Goal: Information Seeking & Learning: Learn about a topic

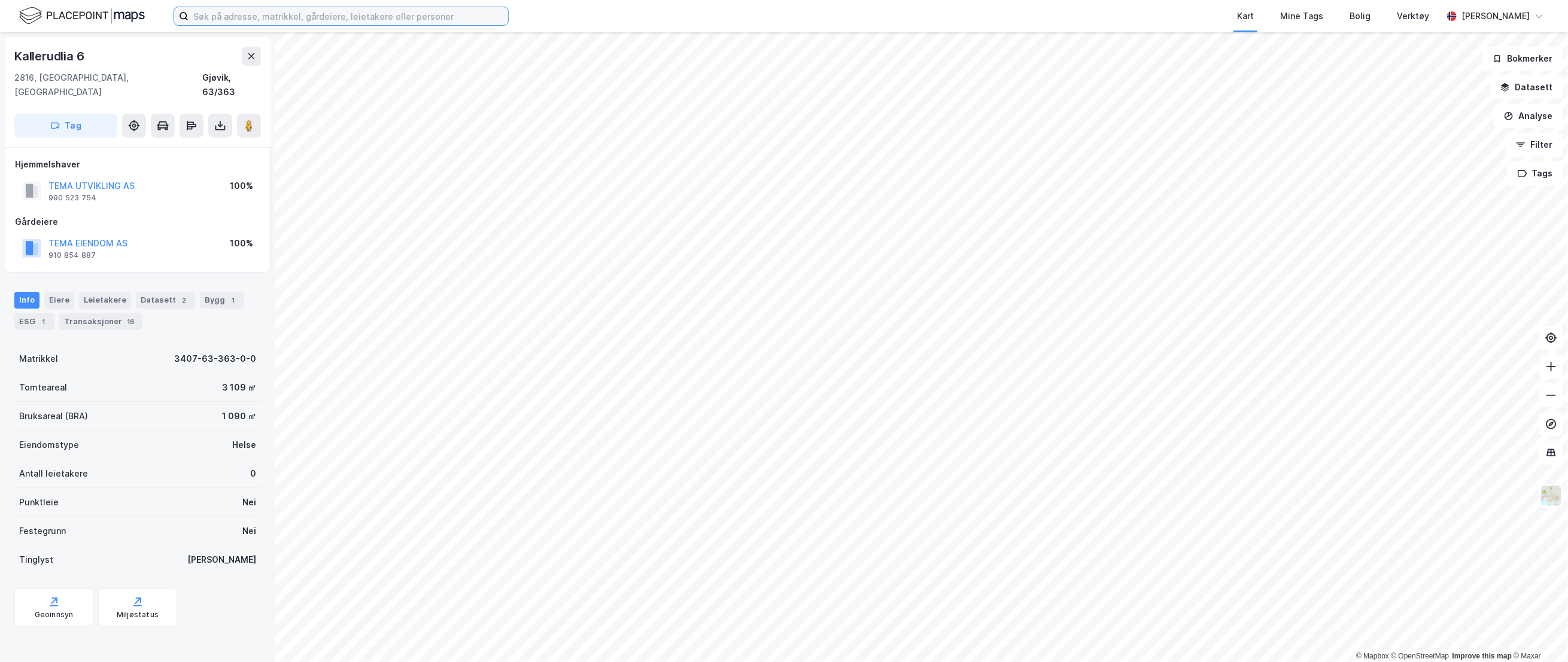
click at [251, 11] on input at bounding box center [348, 16] width 319 height 18
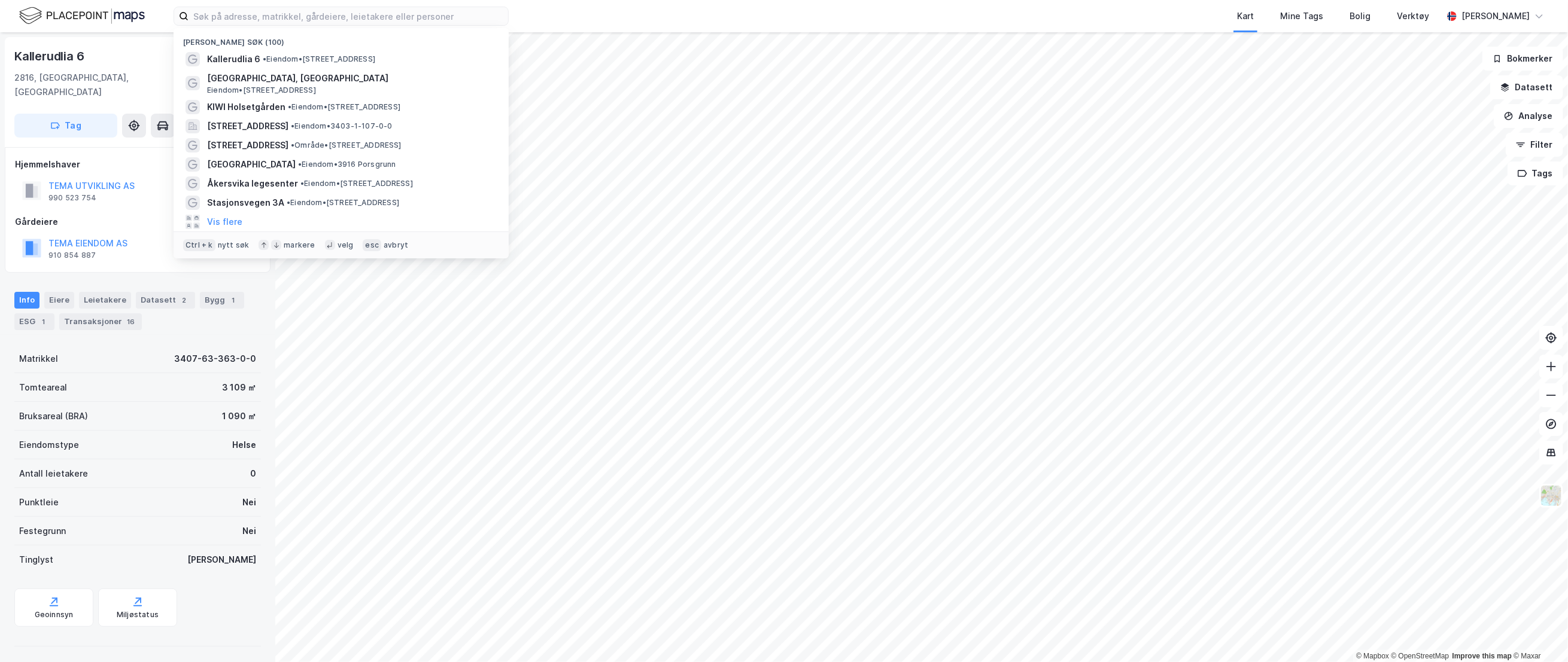
click at [1084, 16] on div "Kart Mine Tags Bolig Verktøy" at bounding box center [1004, 16] width 876 height 33
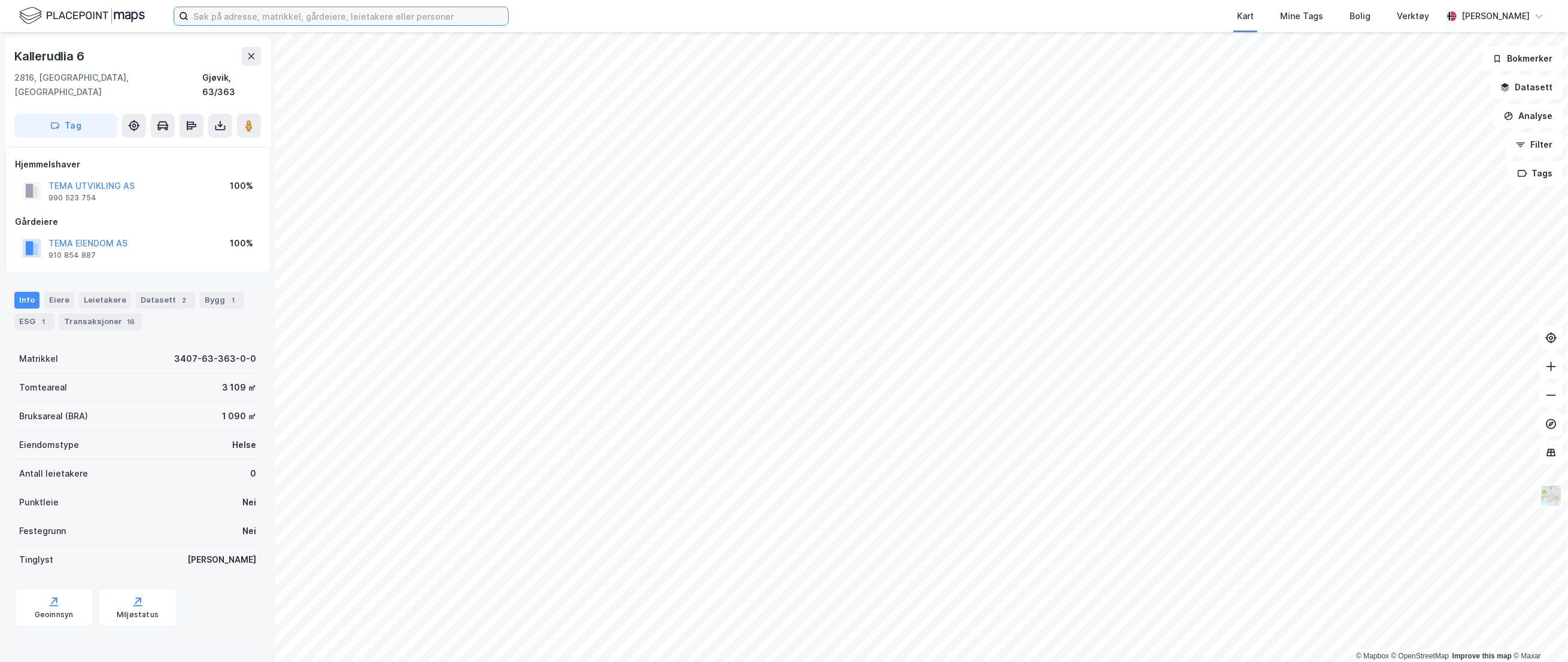
click at [266, 19] on input at bounding box center [348, 16] width 319 height 18
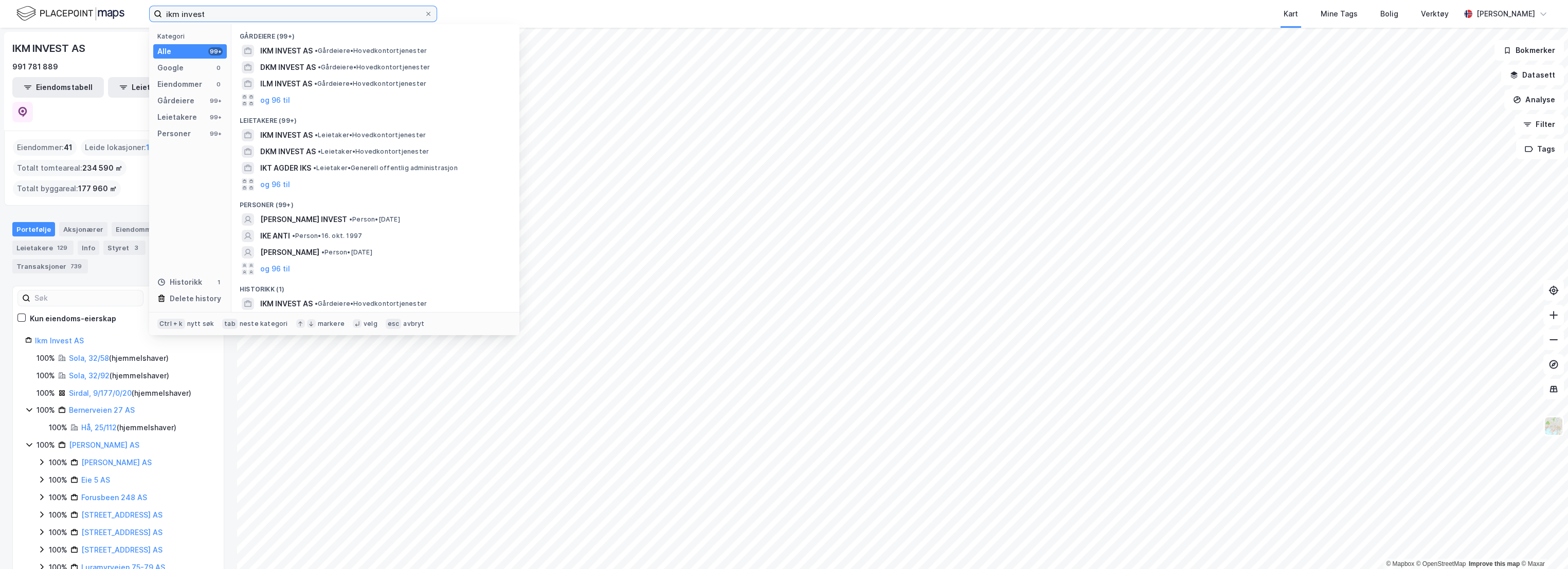
drag, startPoint x: 241, startPoint y: 15, endPoint x: 144, endPoint y: 16, distance: 97.0
click at [144, 16] on div "ikm invest Kategori Alle 99+ Google 0 Eiendommer 0 Gårdeiere 99+ Leietakere 99+…" at bounding box center [784, 14] width 1568 height 28
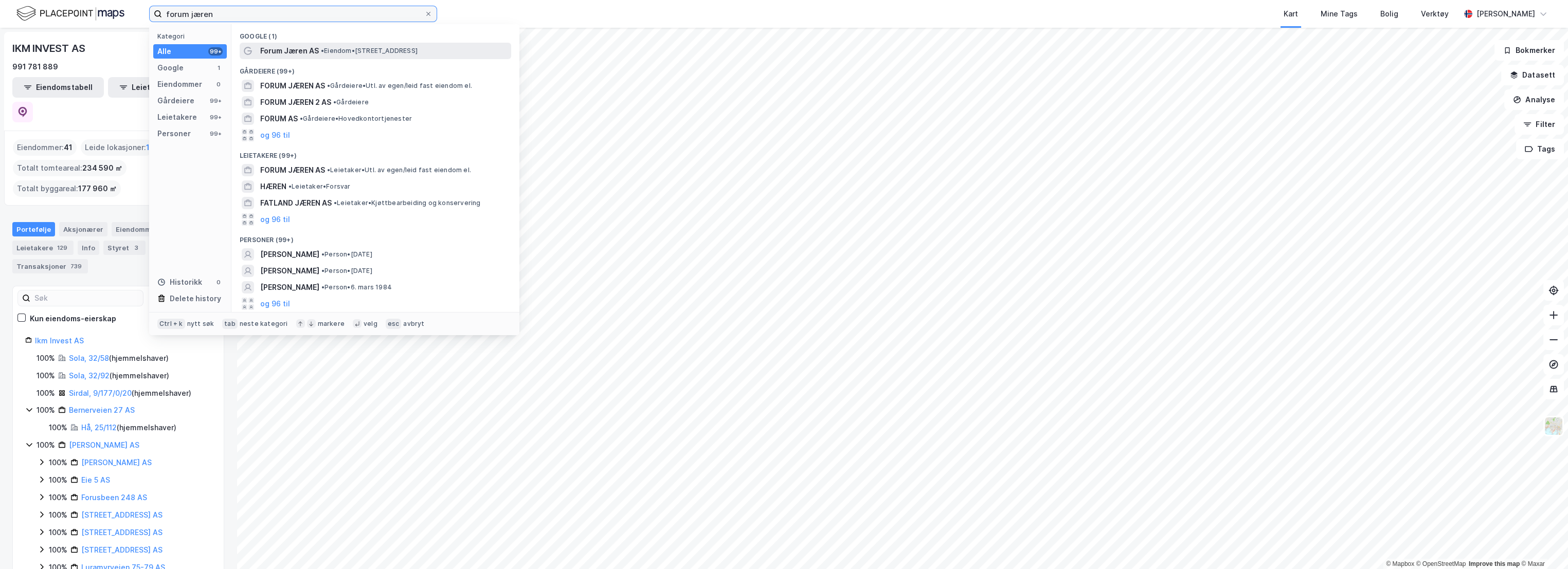
type input "forum jæren"
click at [361, 53] on span "• Eiendom • [STREET_ADDRESS]" at bounding box center [369, 51] width 97 height 9
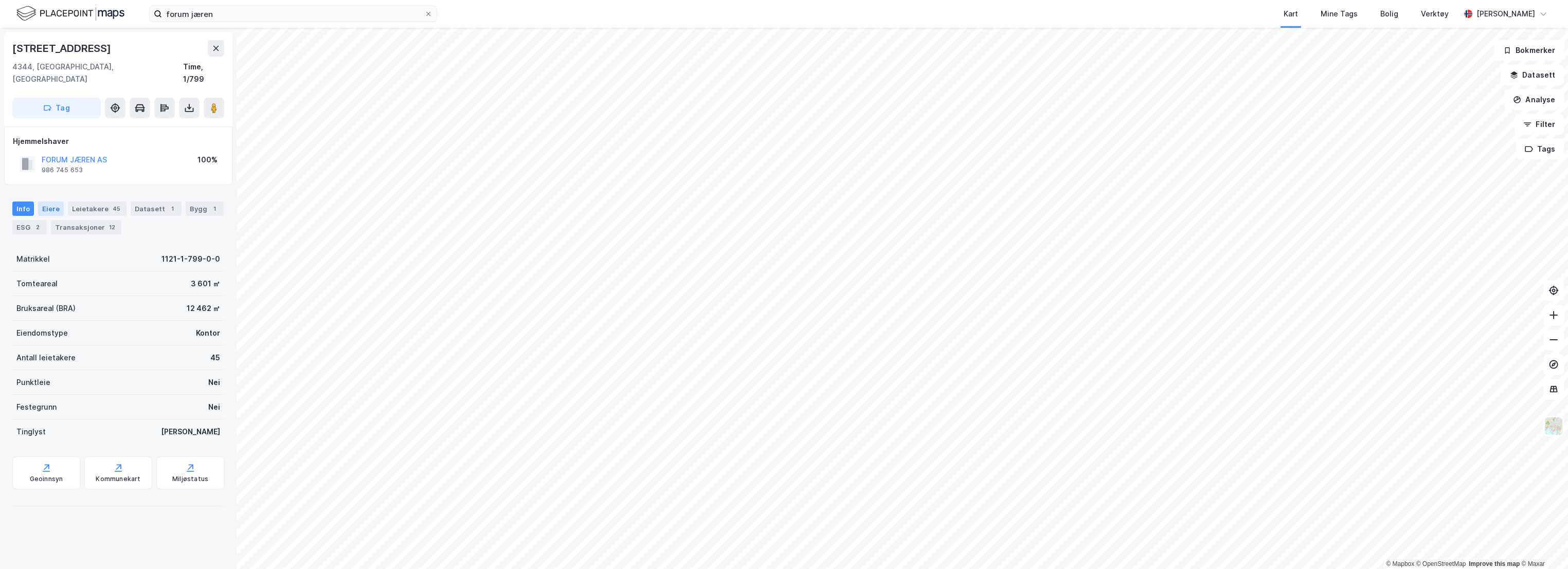
click at [49, 201] on div "Eiere" at bounding box center [51, 209] width 26 height 15
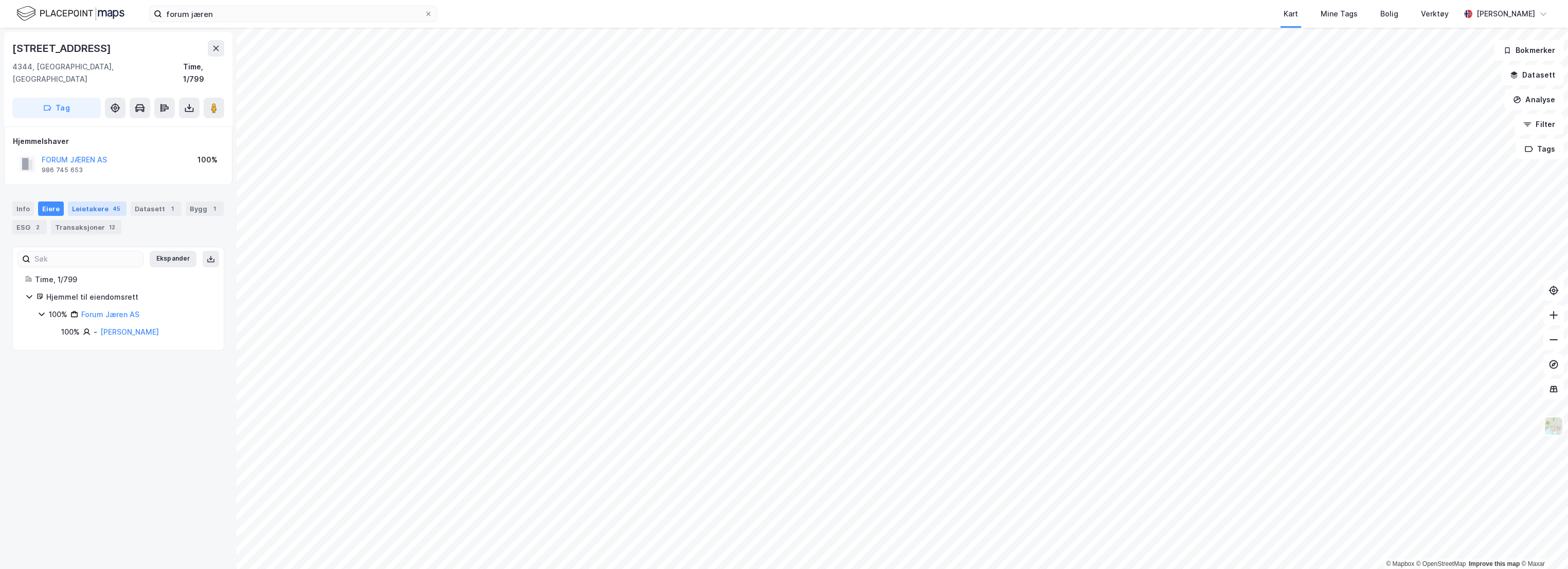
click at [100, 201] on div "Leietakere 45" at bounding box center [97, 209] width 58 height 15
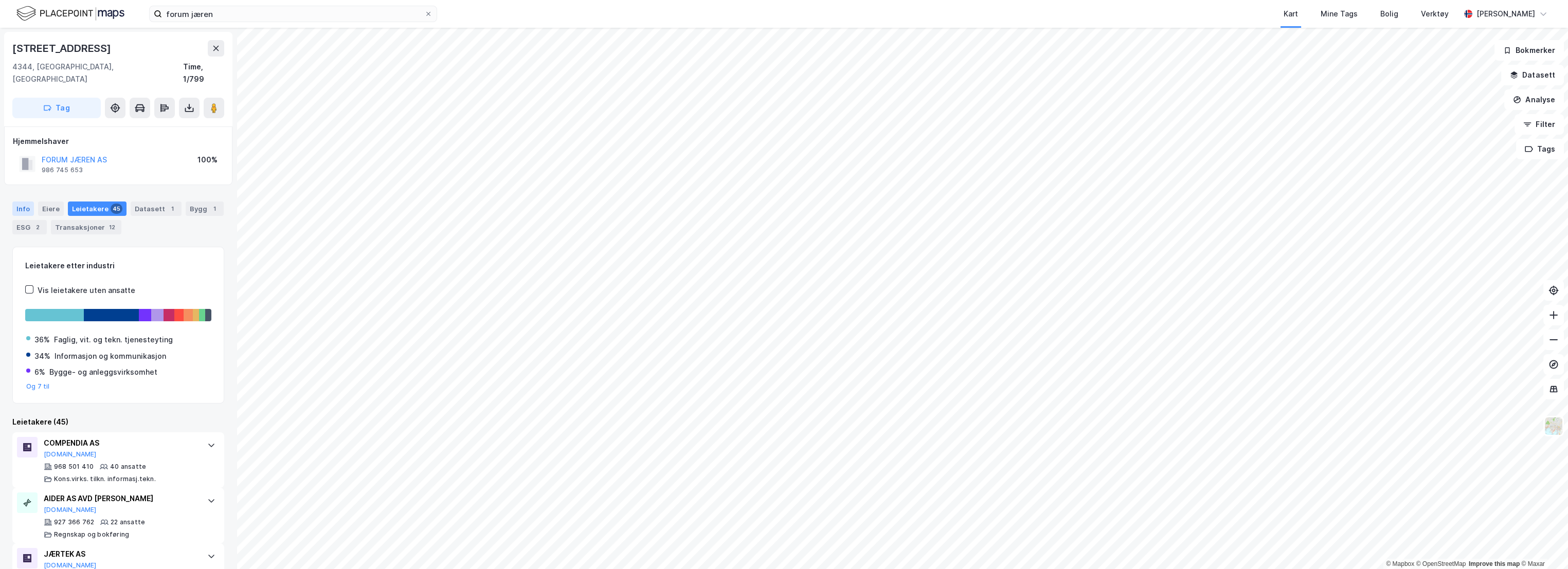
click at [26, 201] on div "Info" at bounding box center [23, 209] width 21 height 15
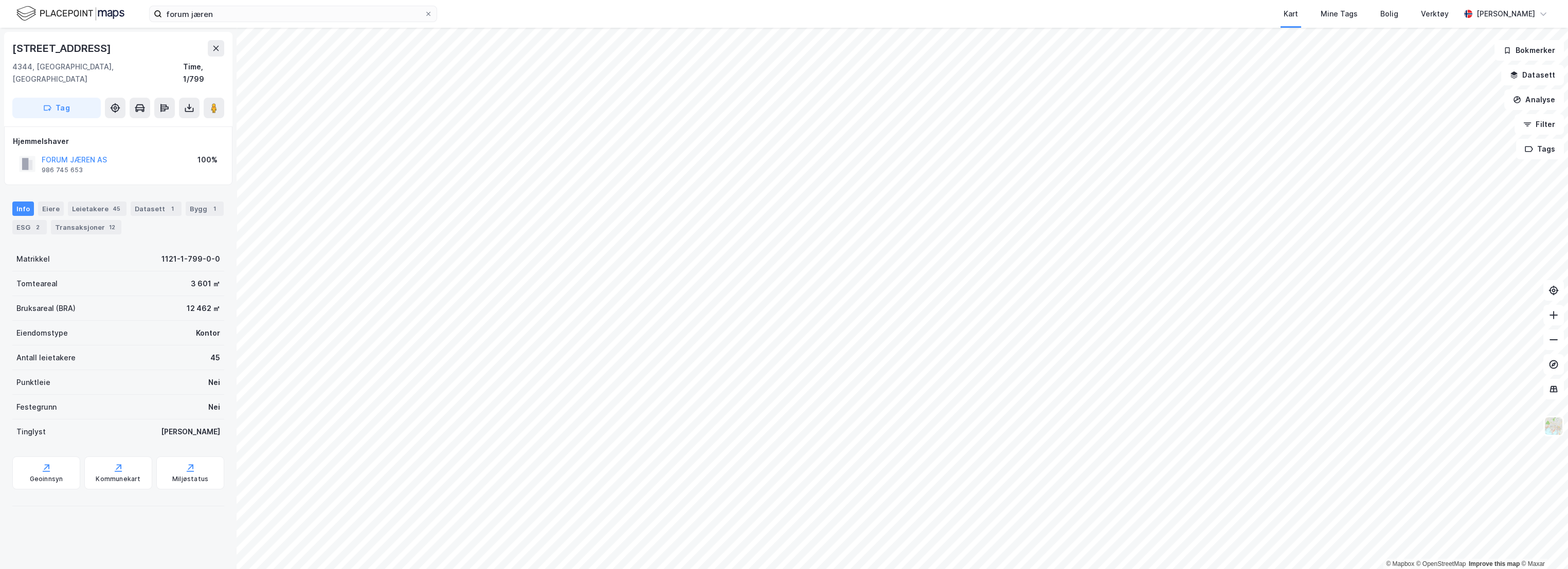
click at [11, 207] on div "Info [PERSON_NAME] 45 Datasett 1 Bygg 1 ESG 2 Transaksjoner 12" at bounding box center [118, 214] width 237 height 49
click at [25, 220] on div "ESG 2" at bounding box center [29, 228] width 35 height 15
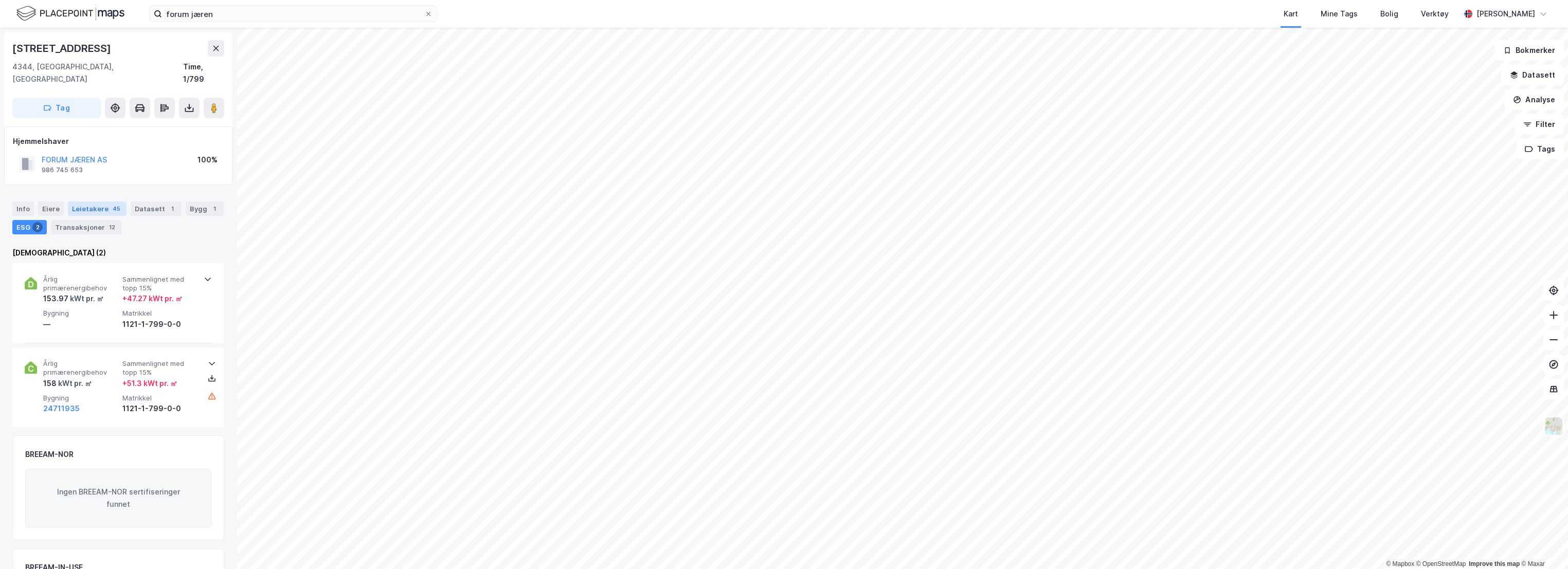
click at [97, 201] on div "Leietakere 45" at bounding box center [97, 209] width 58 height 15
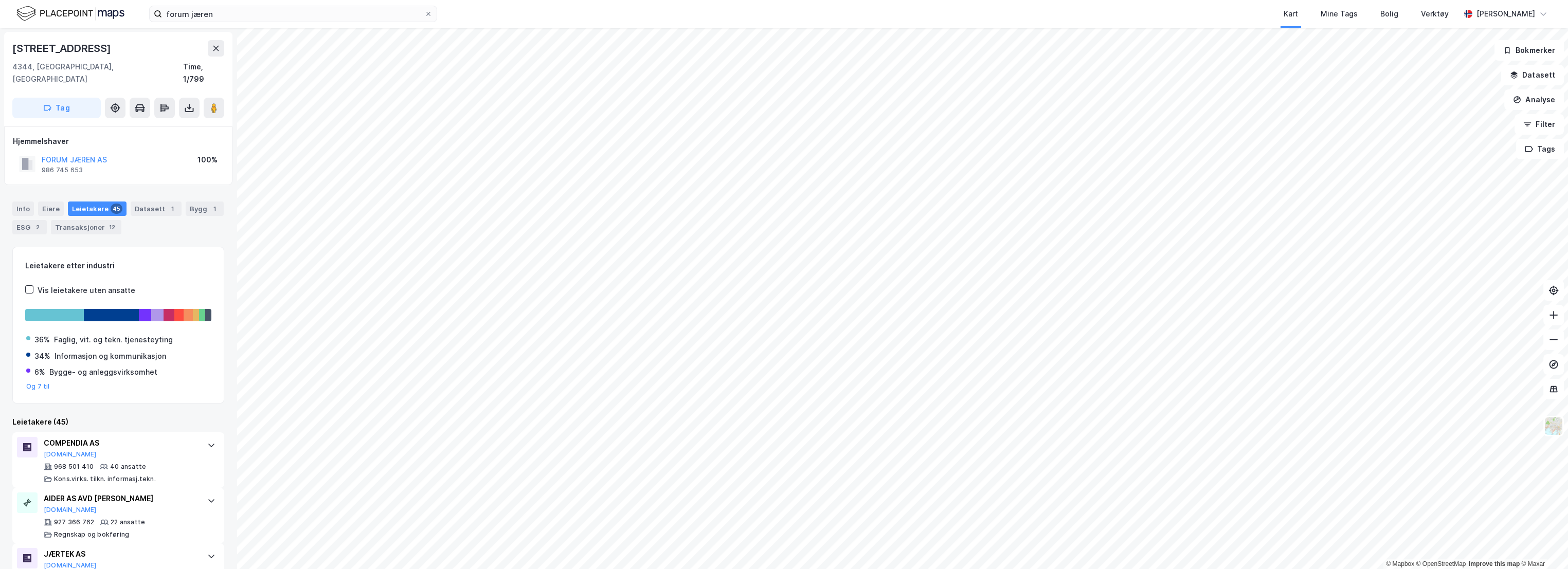
click at [123, 51] on div "[STREET_ADDRESS]" at bounding box center [118, 48] width 212 height 16
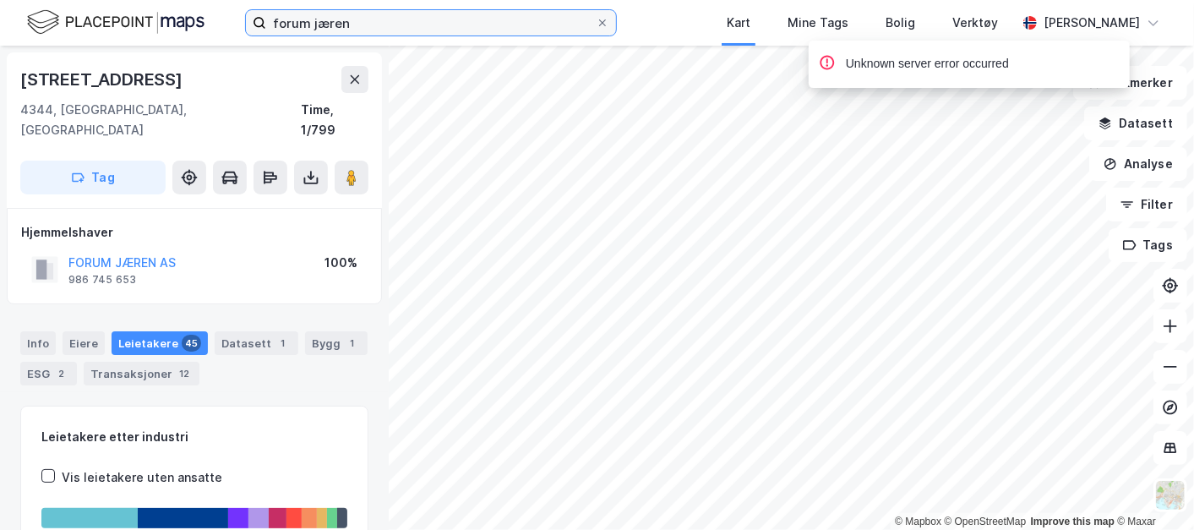
click at [374, 19] on input "forum jæren" at bounding box center [430, 22] width 329 height 25
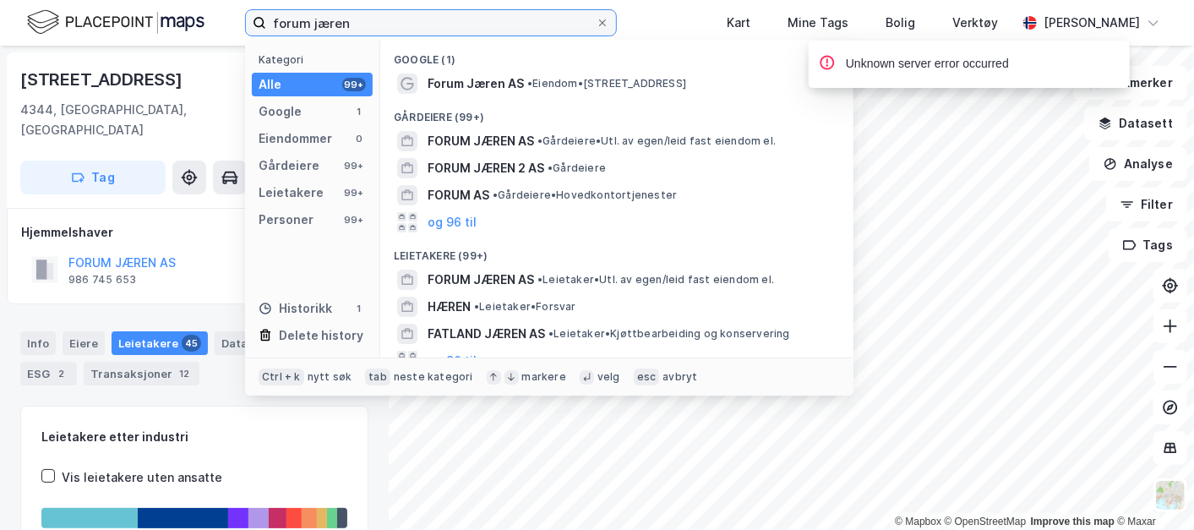
click at [374, 19] on input "forum jæren" at bounding box center [430, 22] width 329 height 25
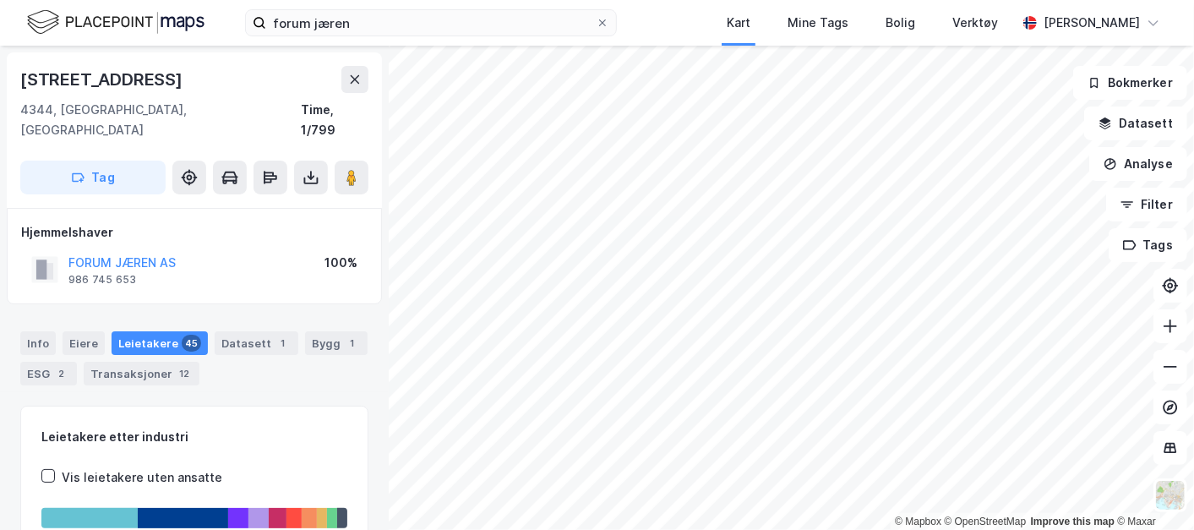
click at [222, 74] on div "[STREET_ADDRESS]" at bounding box center [194, 79] width 348 height 27
click at [248, 272] on div "Hjemmelshaver FORUM JÆREN AS 986 745 653 100%" at bounding box center [194, 256] width 375 height 96
click at [243, 350] on div "Info [PERSON_NAME] 45 Datasett 1 Bygg 1 ESG 2 Transaksjoner 12" at bounding box center [194, 358] width 348 height 54
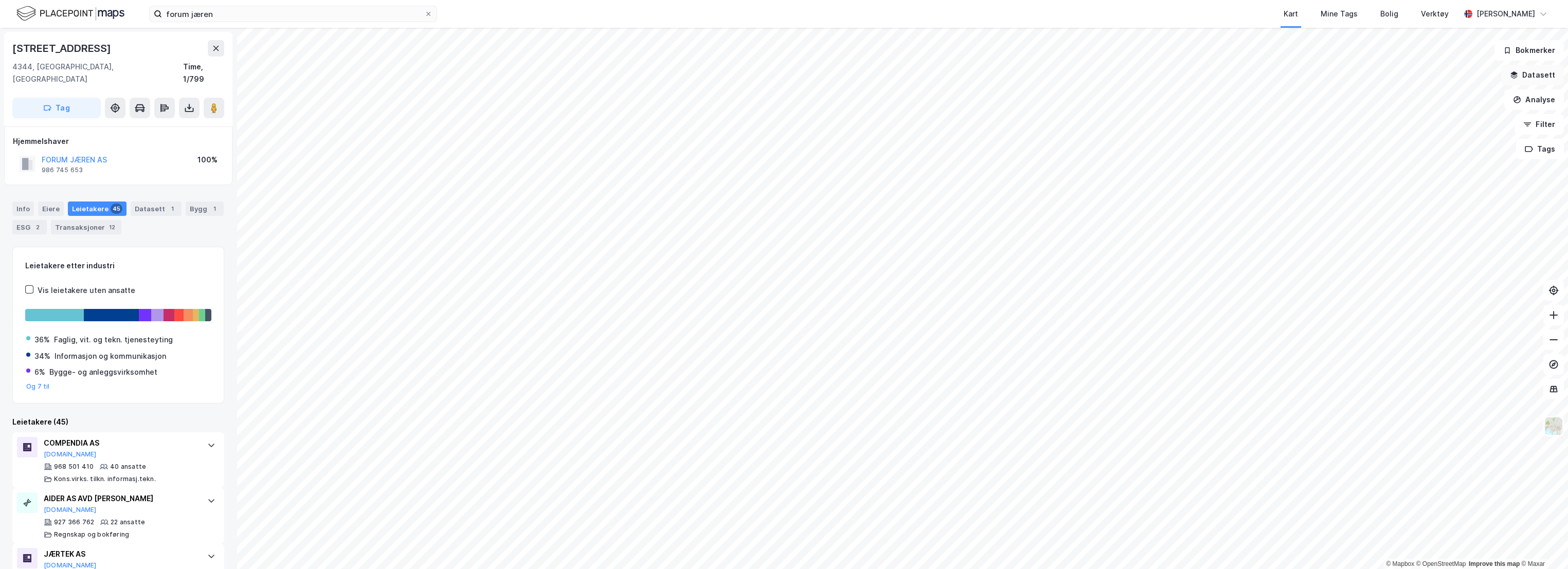
click at [1347, 75] on button "Datasett" at bounding box center [1532, 75] width 63 height 21
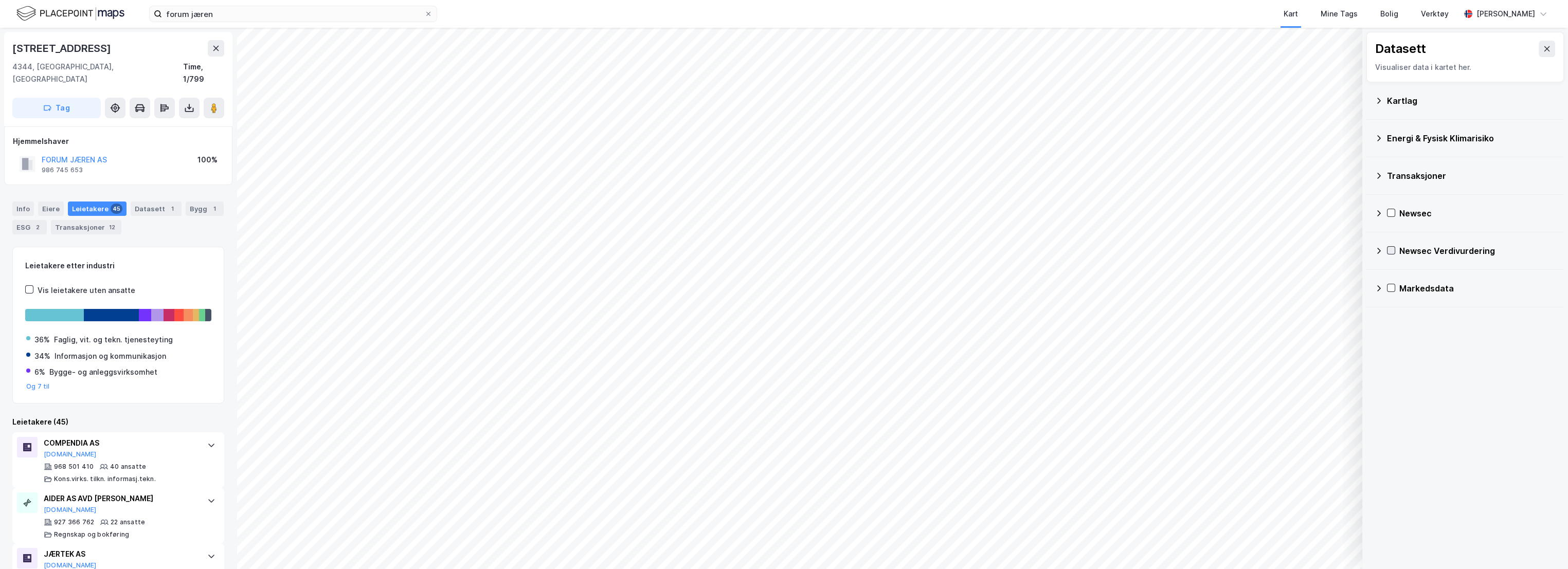
click at [1347, 251] on icon at bounding box center [1391, 251] width 7 height 7
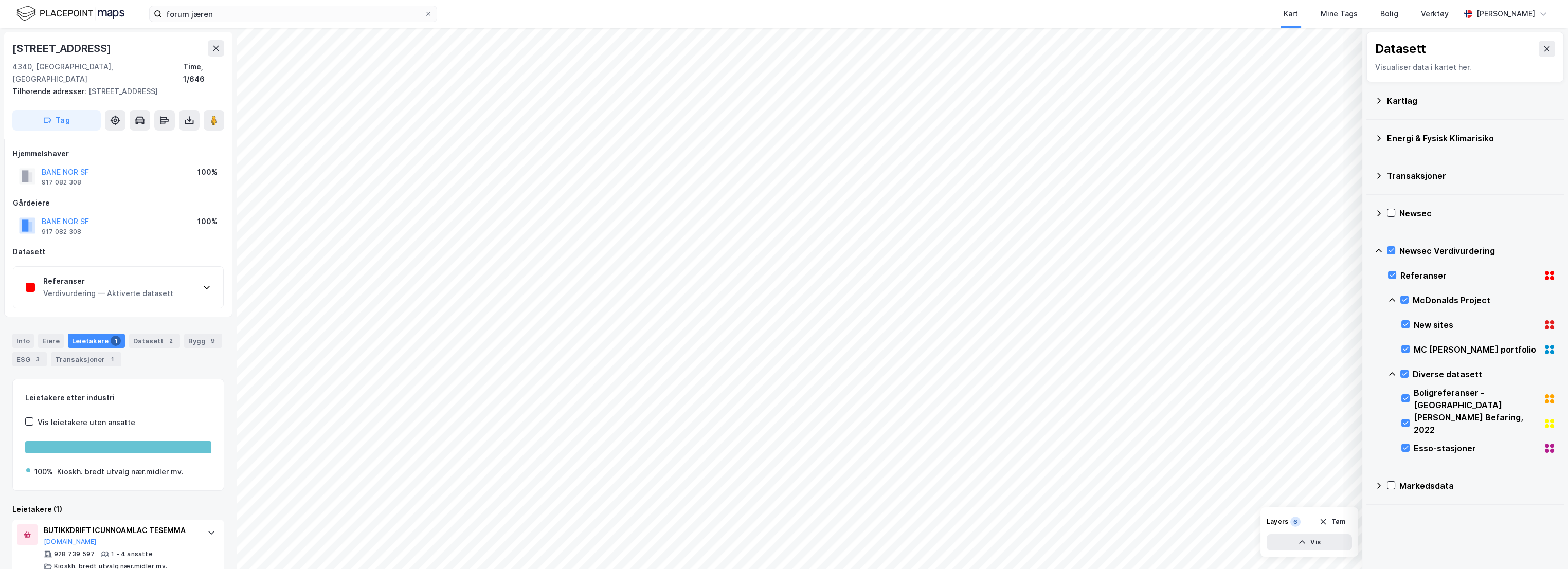
click at [102, 275] on div "Referanser" at bounding box center [108, 281] width 130 height 12
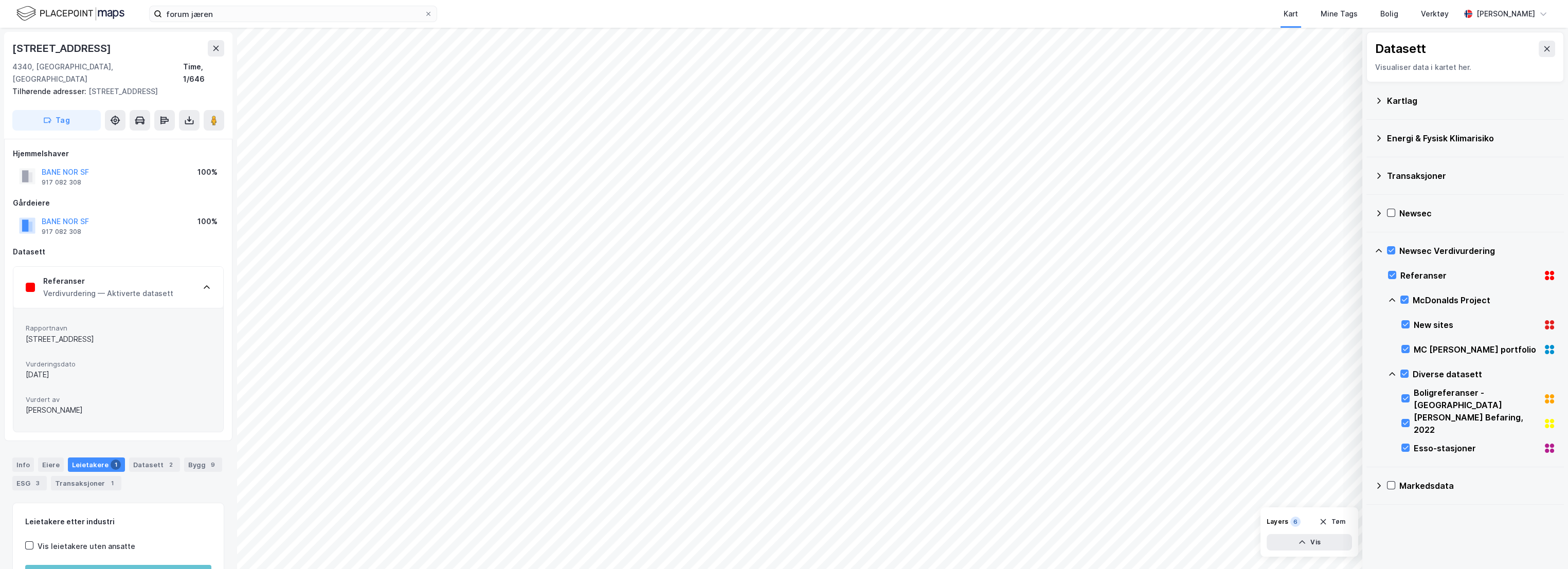
click at [122, 275] on div "Referanser" at bounding box center [108, 281] width 130 height 12
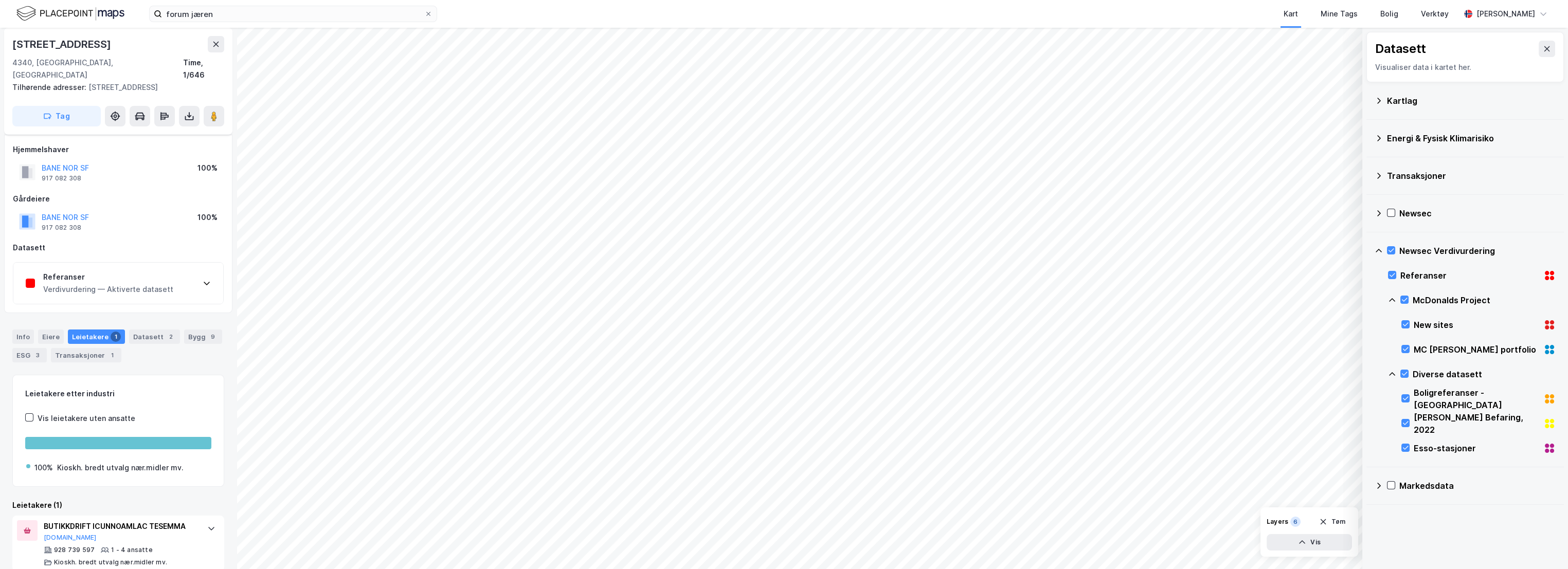
scroll to position [5, 0]
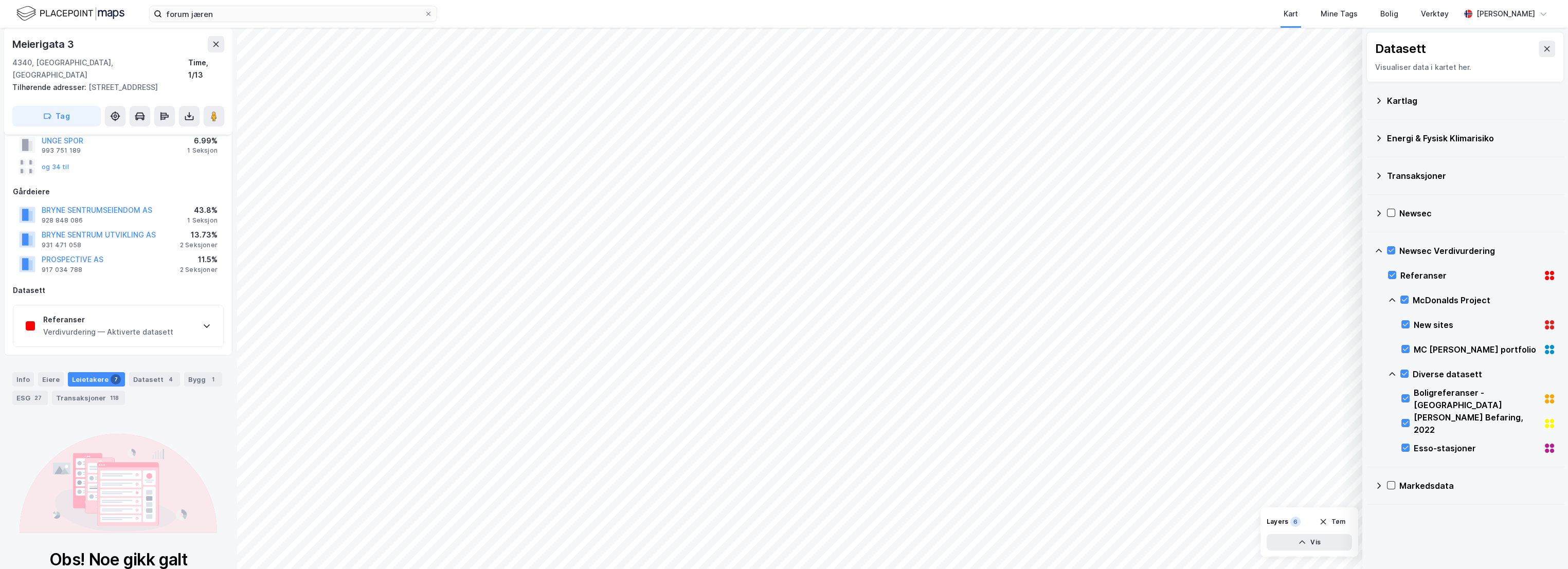
scroll to position [114, 0]
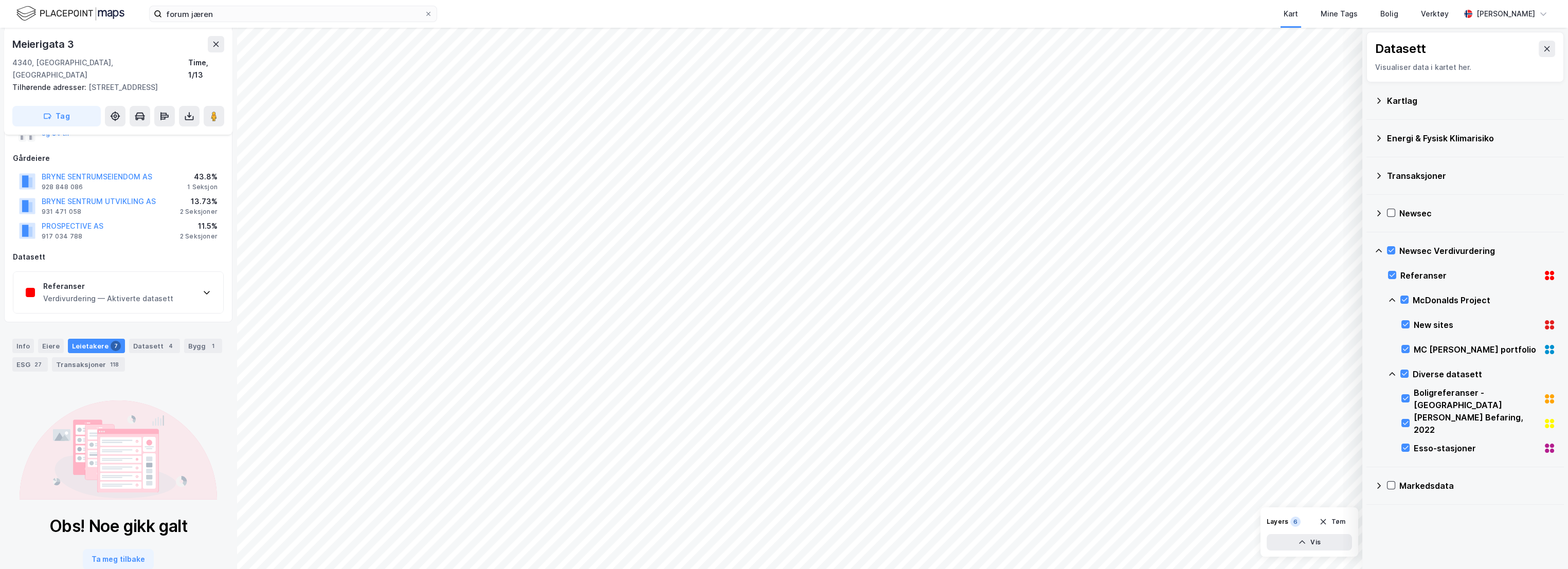
click at [89, 339] on div "Leietakere 7" at bounding box center [97, 346] width 57 height 15
click at [49, 339] on div "Eiere" at bounding box center [51, 346] width 26 height 15
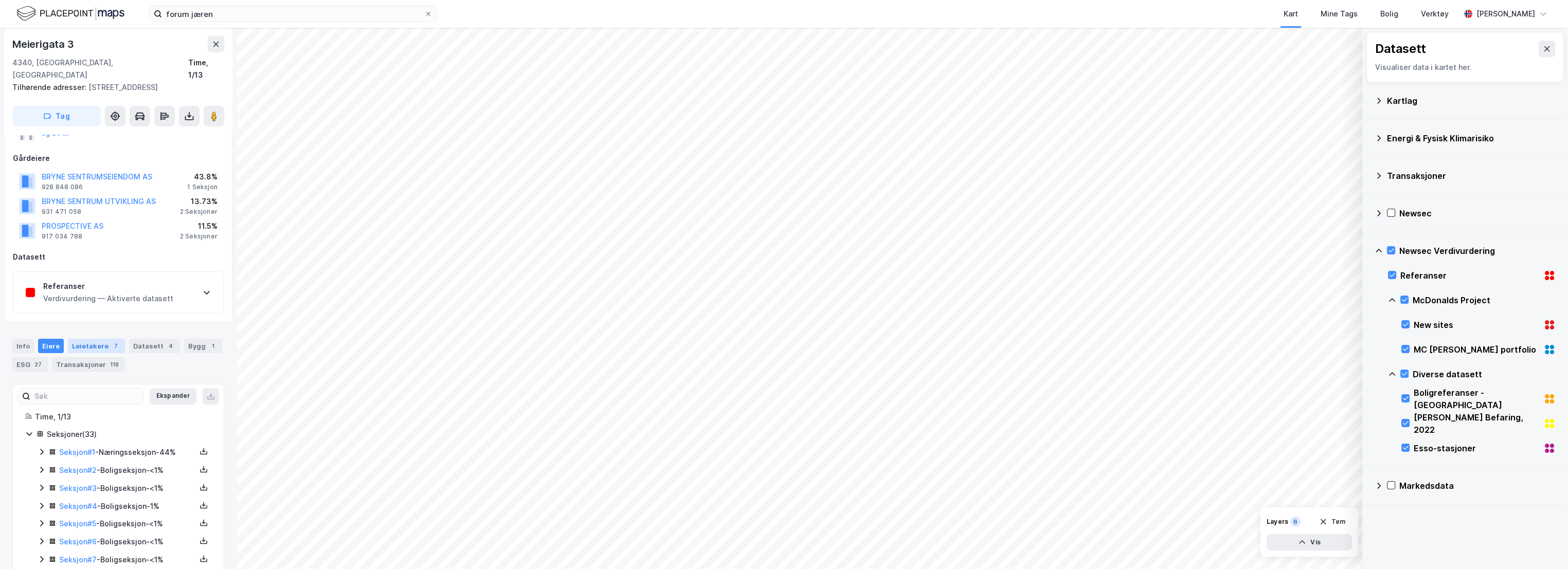
scroll to position [114, 0]
click at [98, 339] on div "Leietakere 7" at bounding box center [97, 346] width 57 height 15
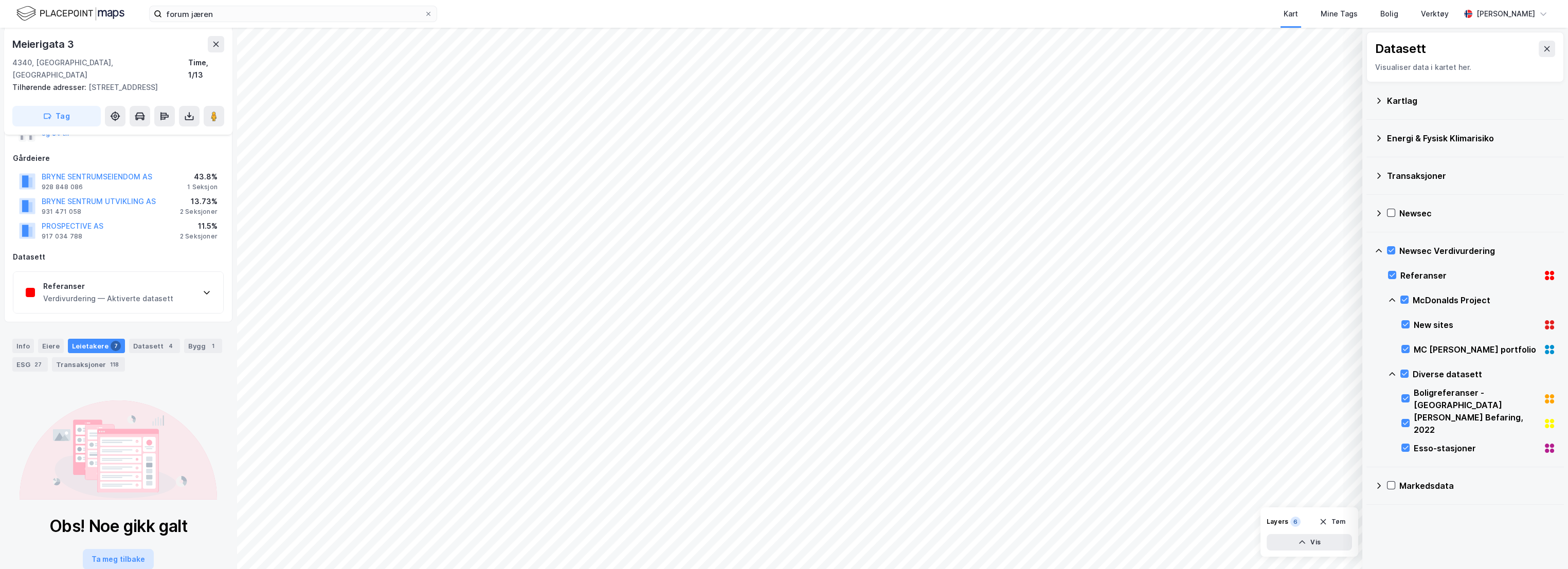
click at [131, 549] on button "Ta meg tilbake" at bounding box center [118, 559] width 71 height 21
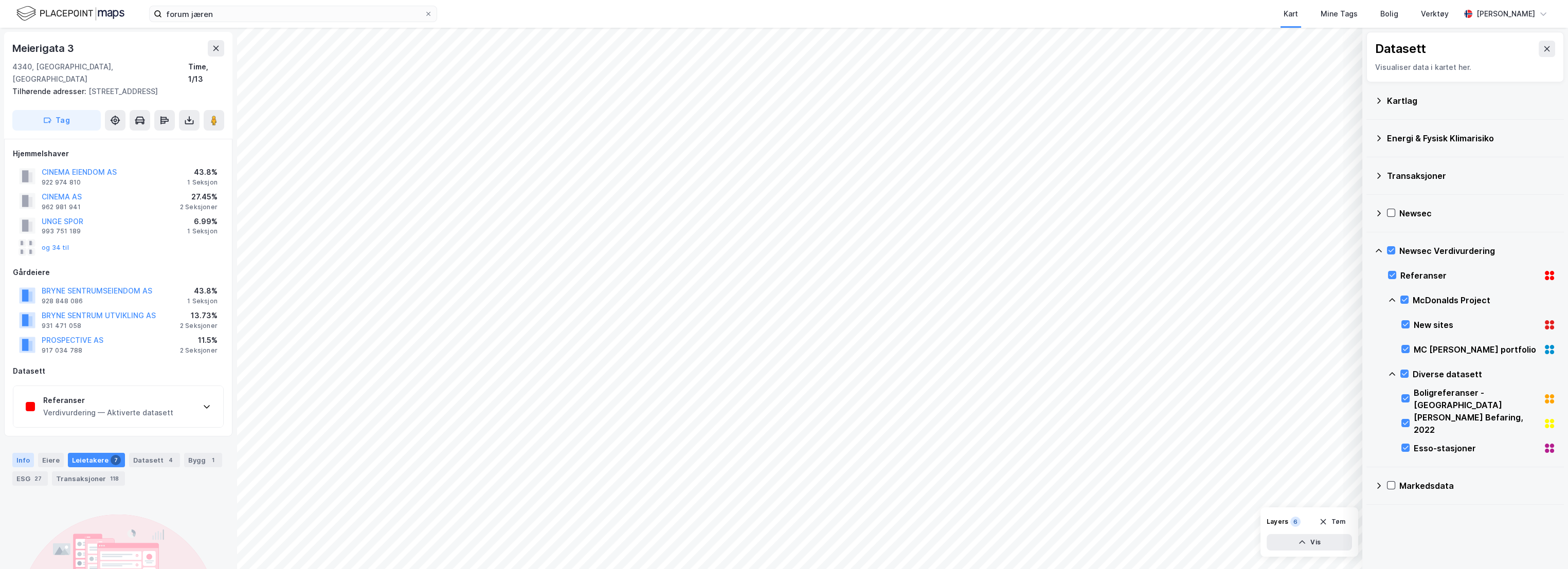
click at [28, 453] on div "Info" at bounding box center [23, 460] width 21 height 15
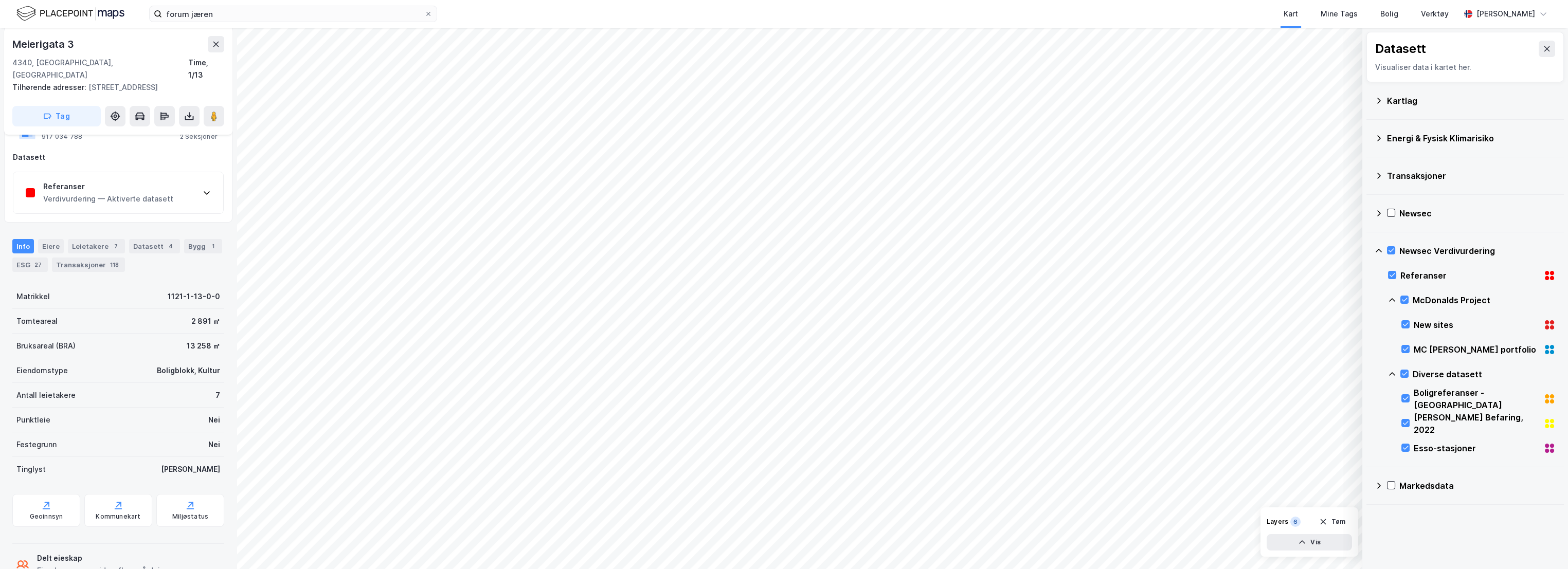
scroll to position [276, 0]
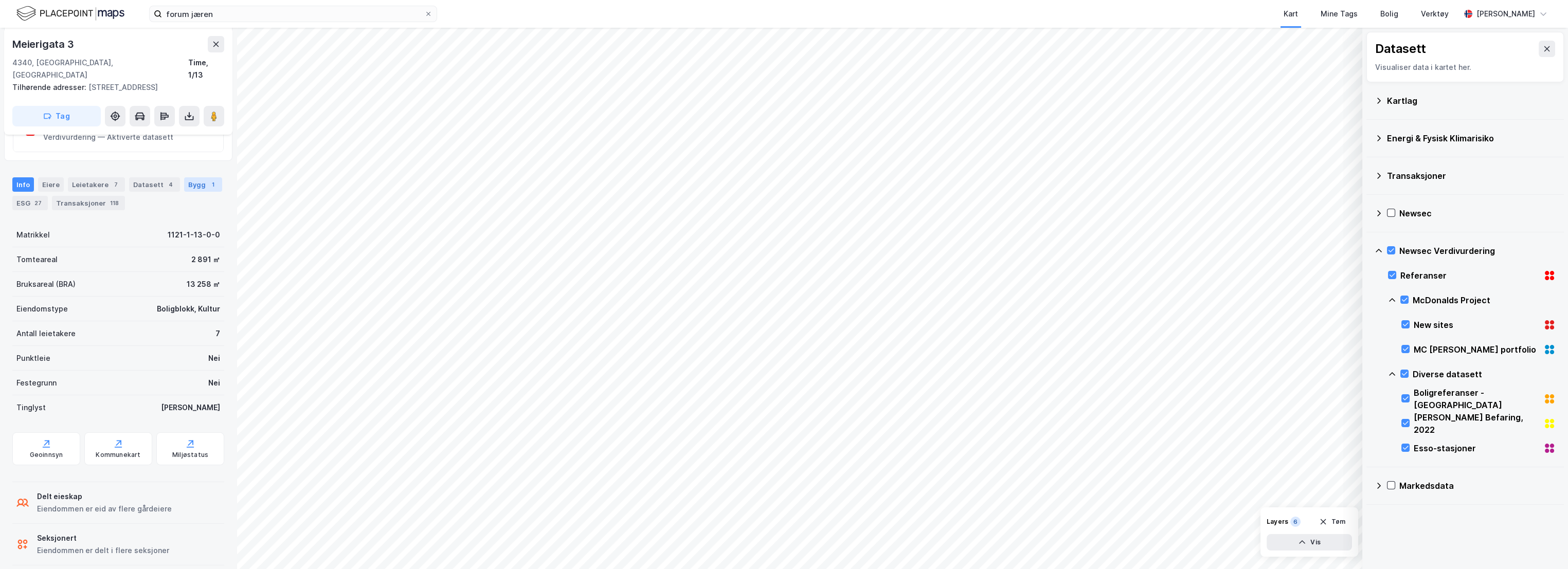
click at [211, 177] on div "Bygg 1" at bounding box center [203, 184] width 38 height 15
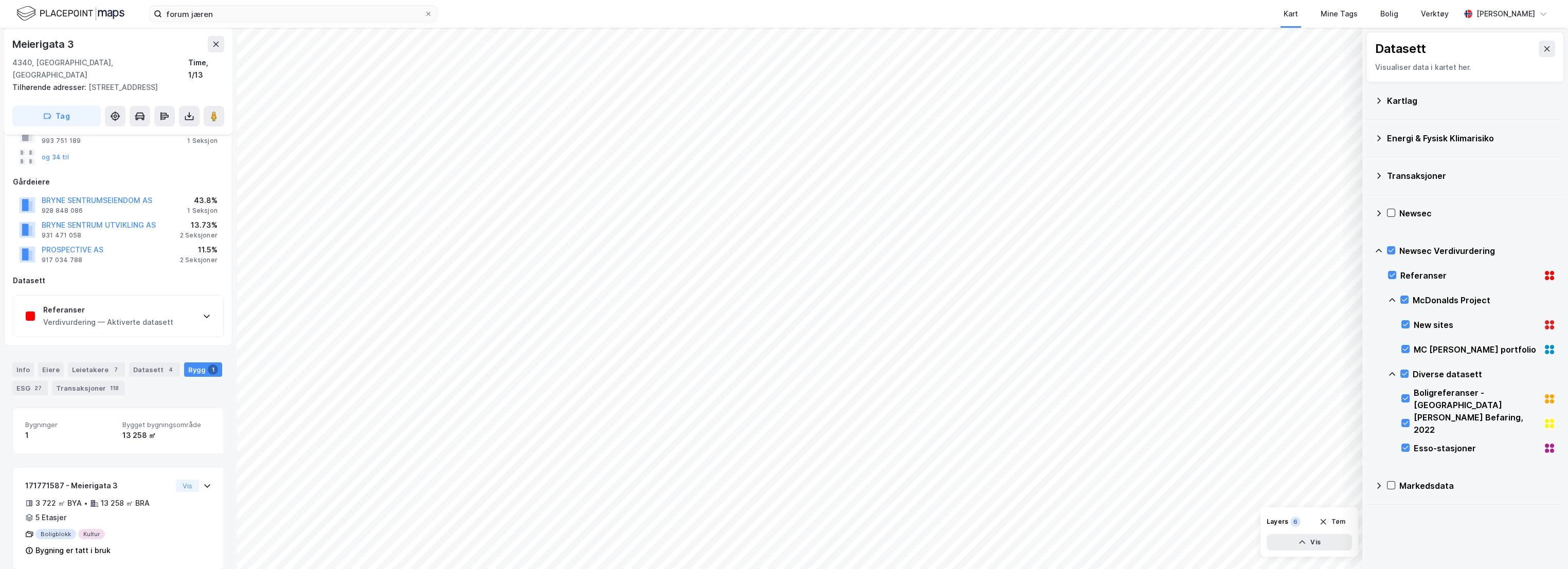
click at [175, 301] on div "Referanser Verdivurdering — Aktiverte datasett" at bounding box center [118, 316] width 210 height 41
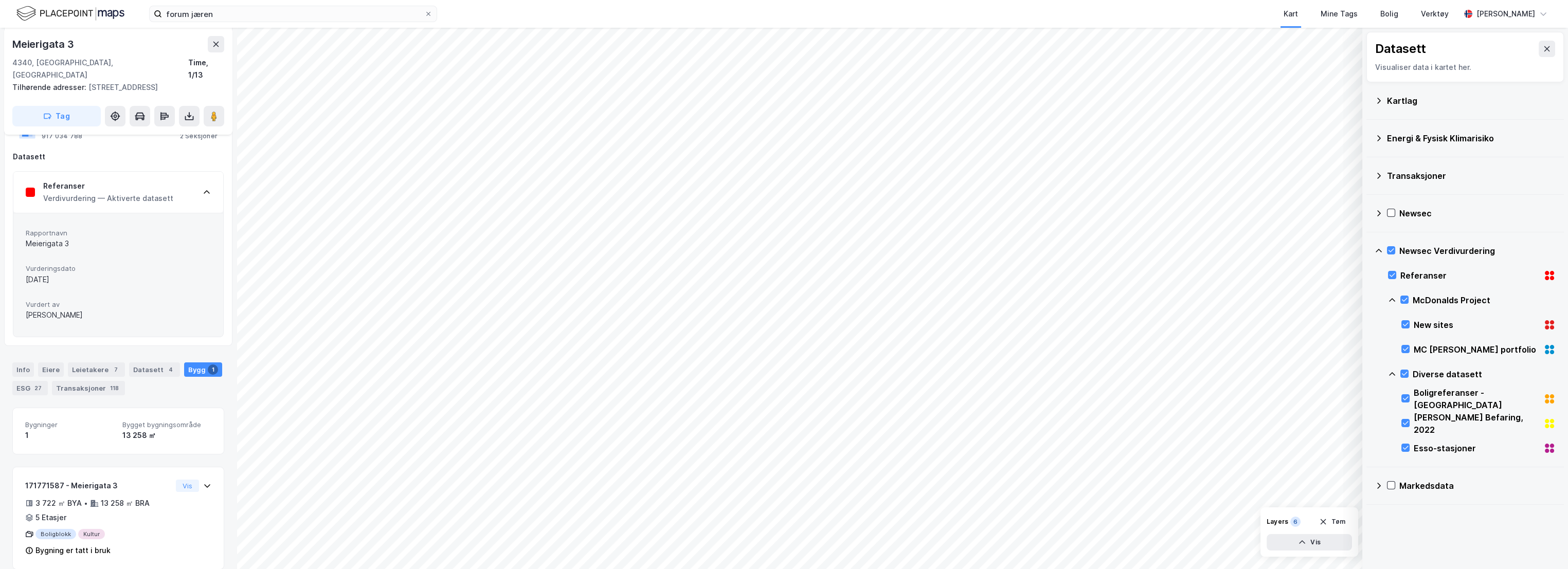
click at [173, 185] on div "Referanser Verdivurdering — Aktiverte datasett" at bounding box center [118, 192] width 210 height 41
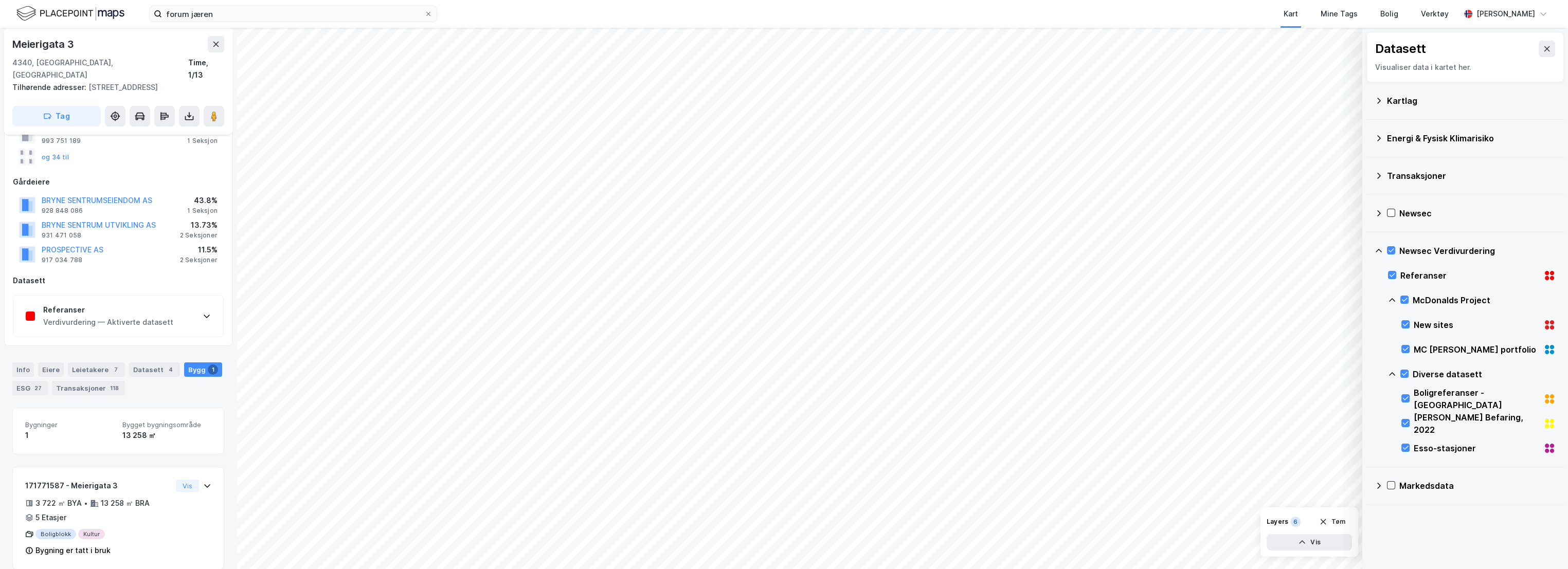
scroll to position [0, 0]
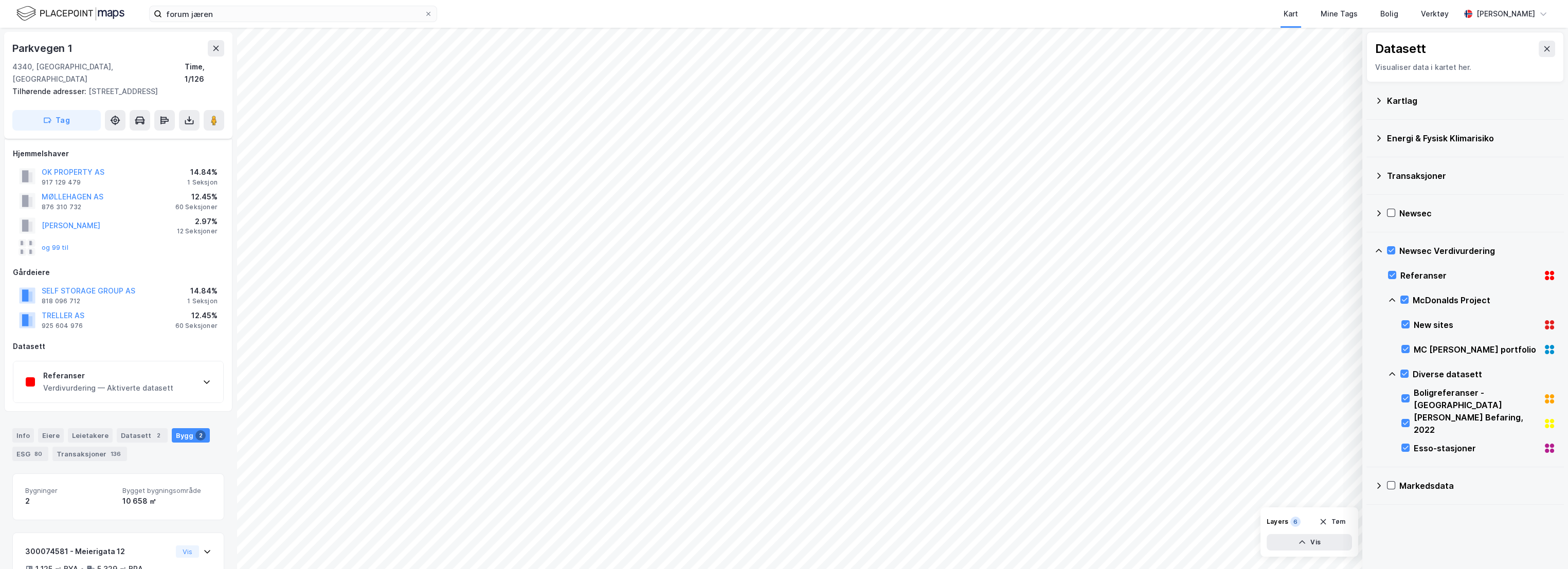
scroll to position [91, 0]
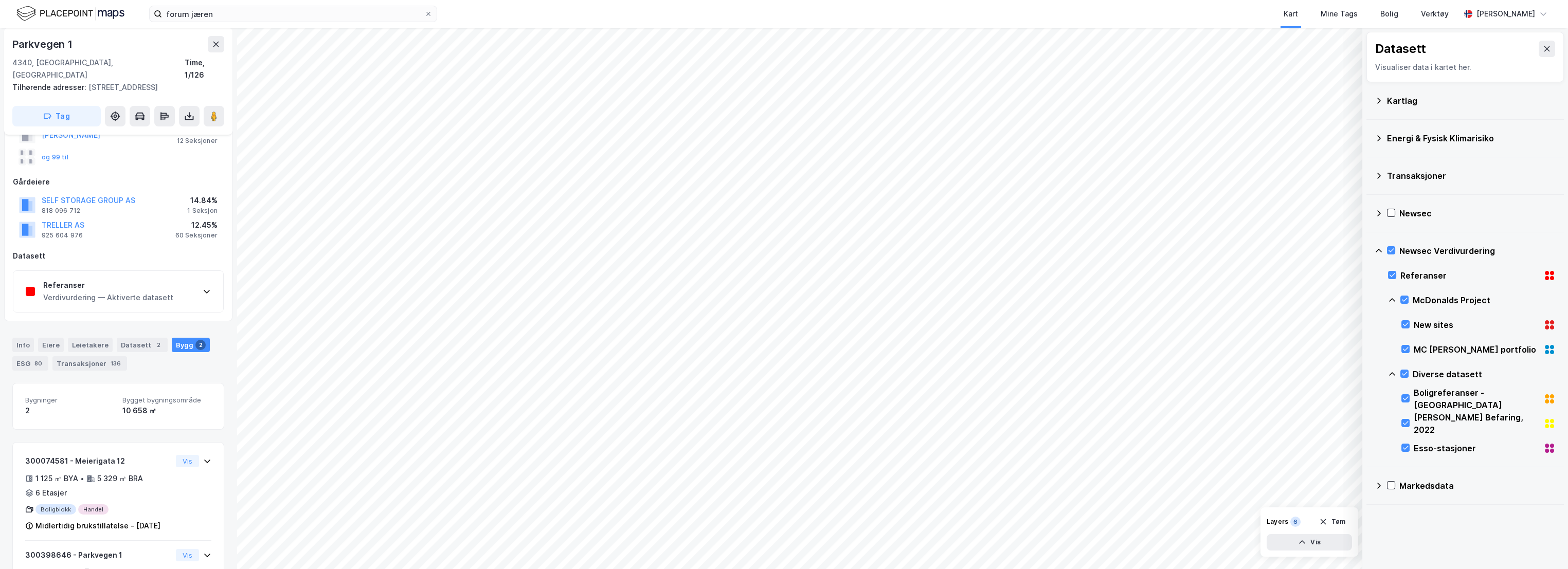
click at [91, 287] on div "Referanser" at bounding box center [108, 285] width 130 height 12
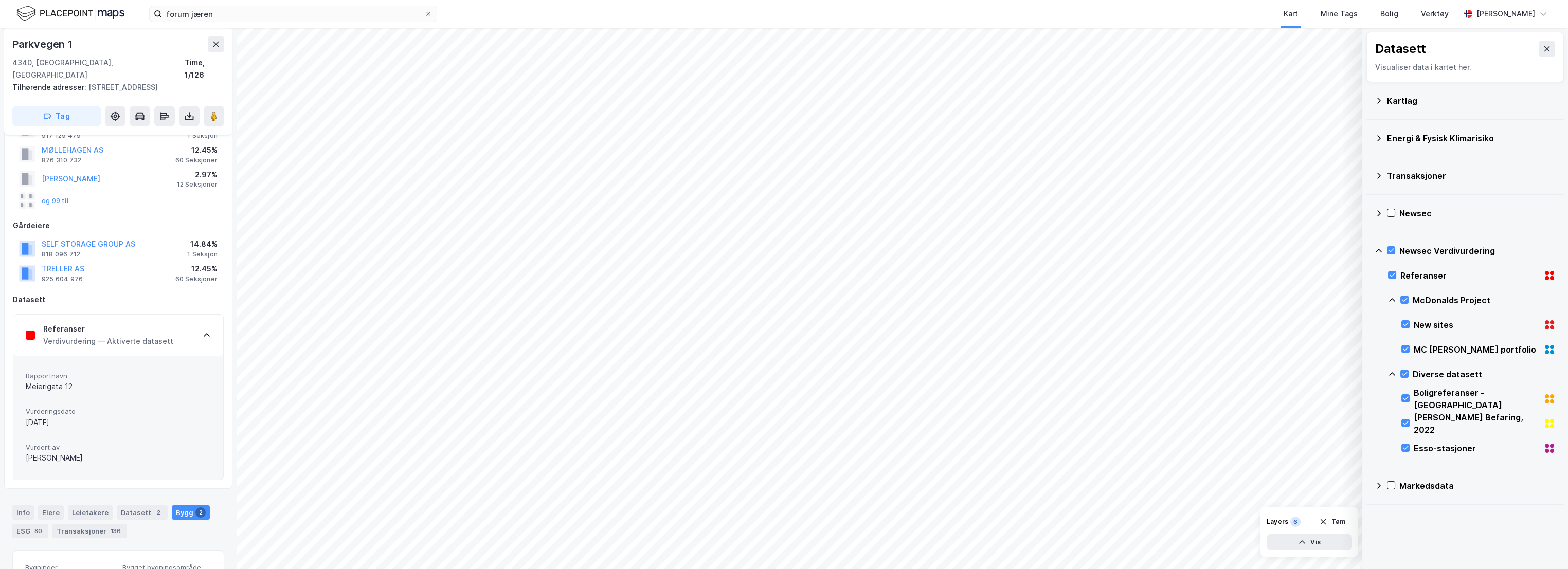
scroll to position [0, 0]
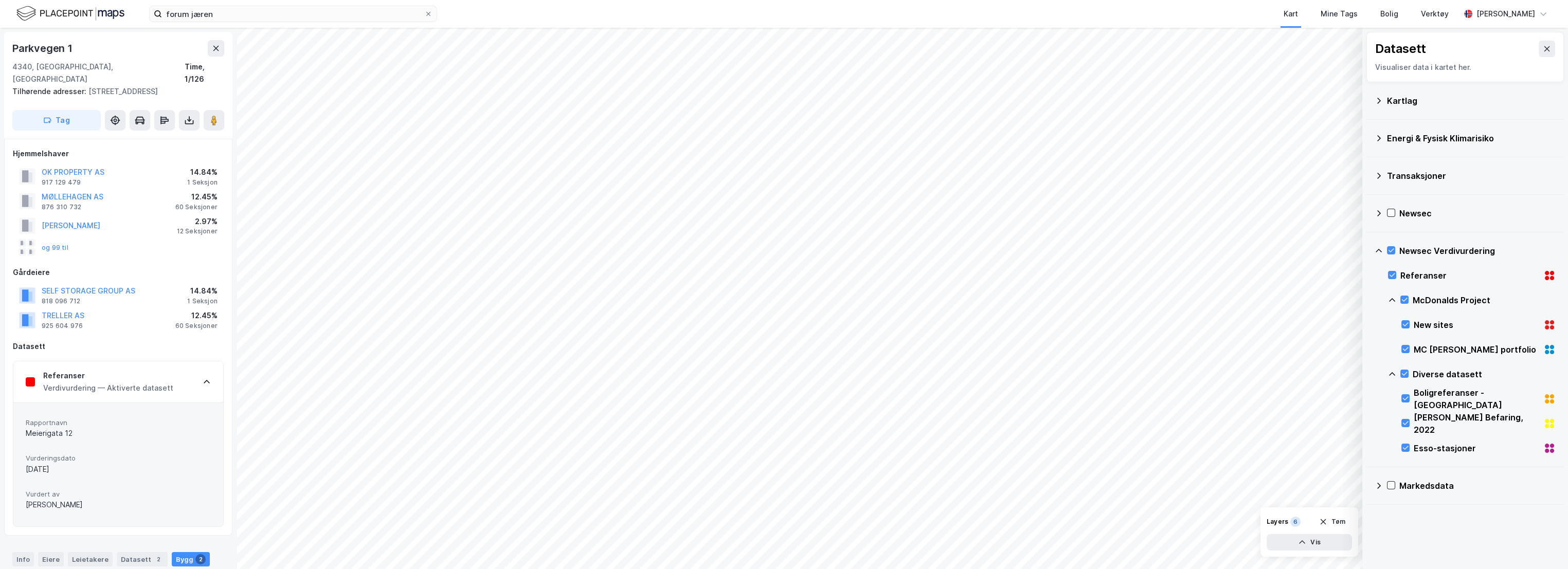
click at [158, 371] on div "Referanser" at bounding box center [108, 375] width 130 height 12
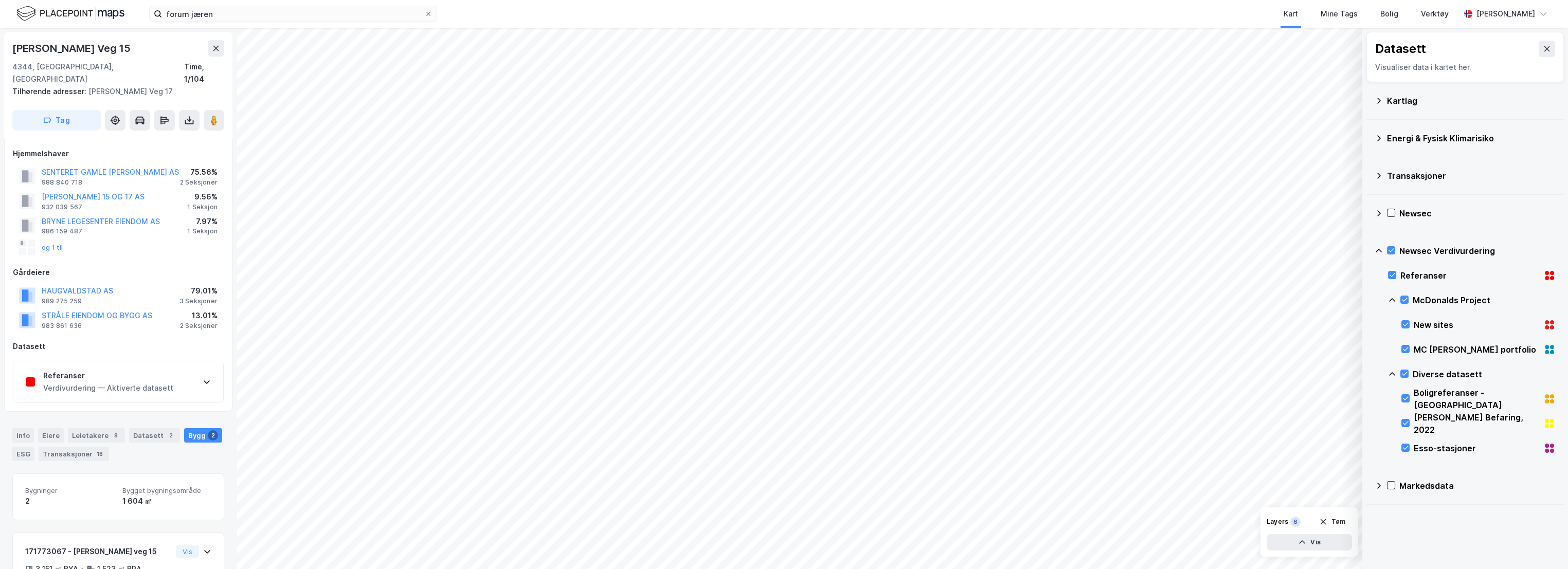
click at [138, 58] on div "Arne [STREET_ADDRESS] Time, 1/104" at bounding box center [118, 63] width 212 height 45
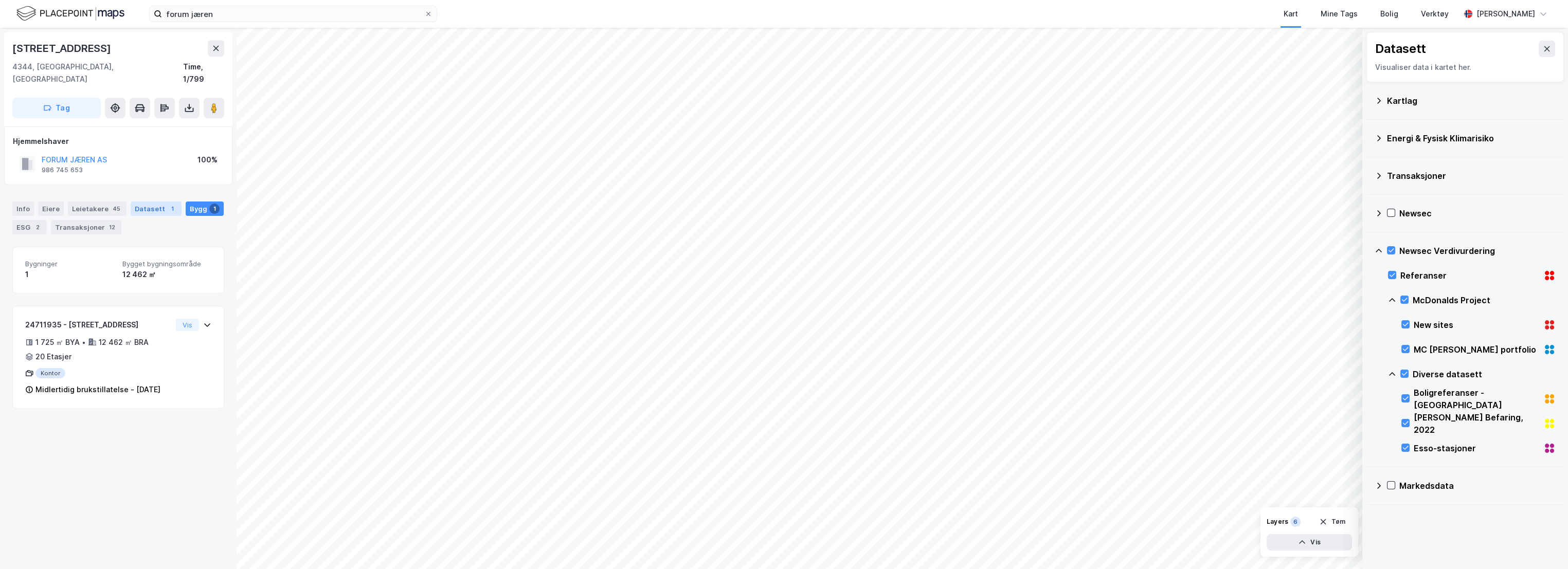
click at [152, 201] on div "Datasett 1" at bounding box center [156, 209] width 51 height 15
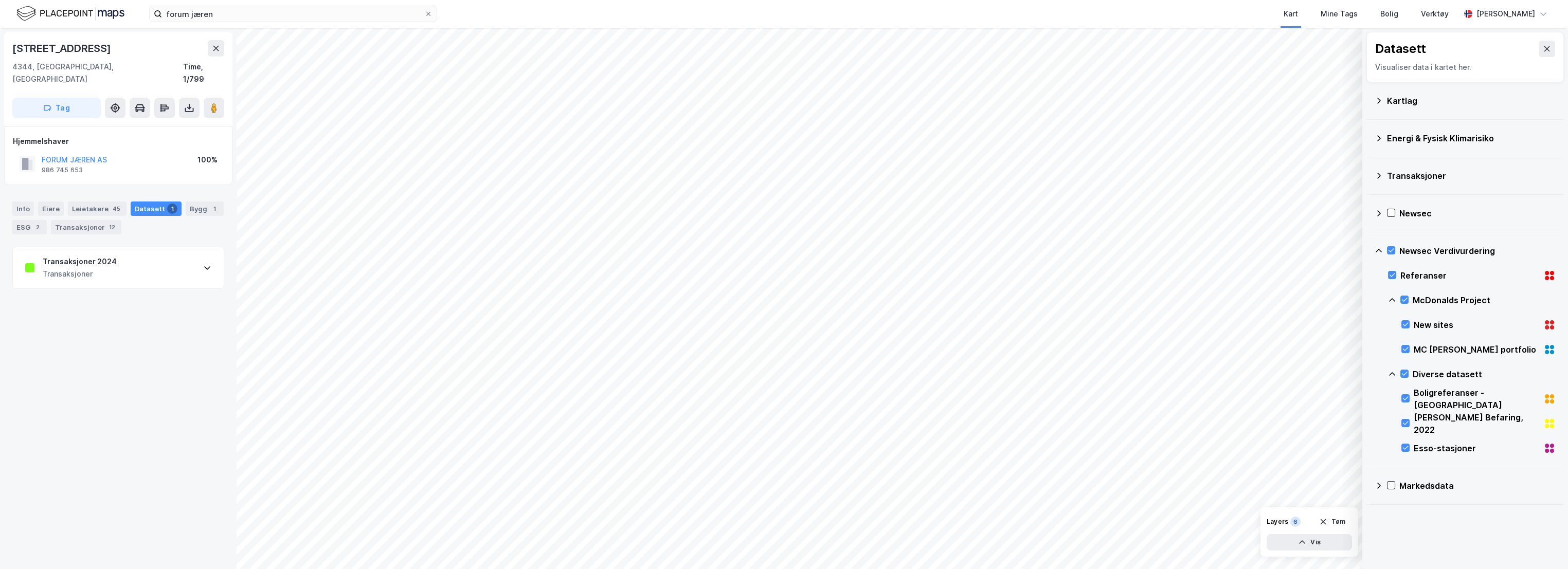
click at [98, 256] on div "Transaksjoner 2024" at bounding box center [80, 262] width 74 height 12
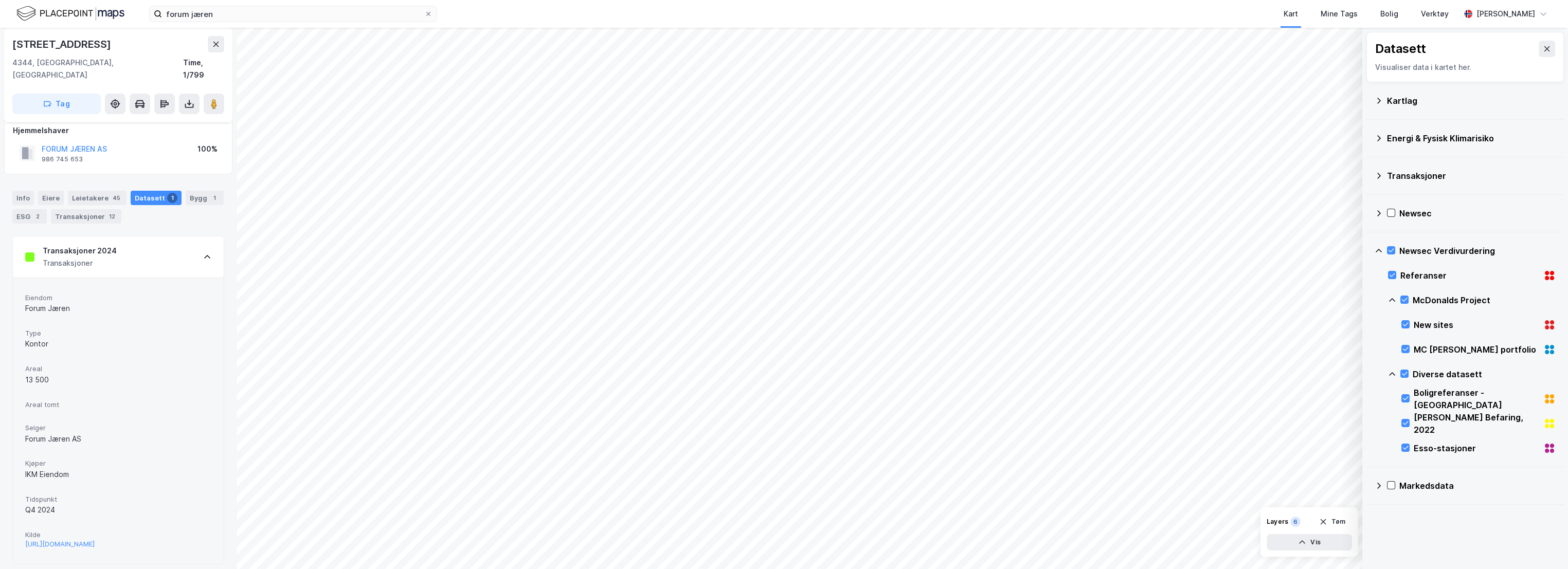
scroll to position [15, 0]
click at [94, 536] on div "[URL][DOMAIN_NAME]" at bounding box center [60, 540] width 69 height 9
click at [1347, 251] on icon at bounding box center [1391, 251] width 7 height 7
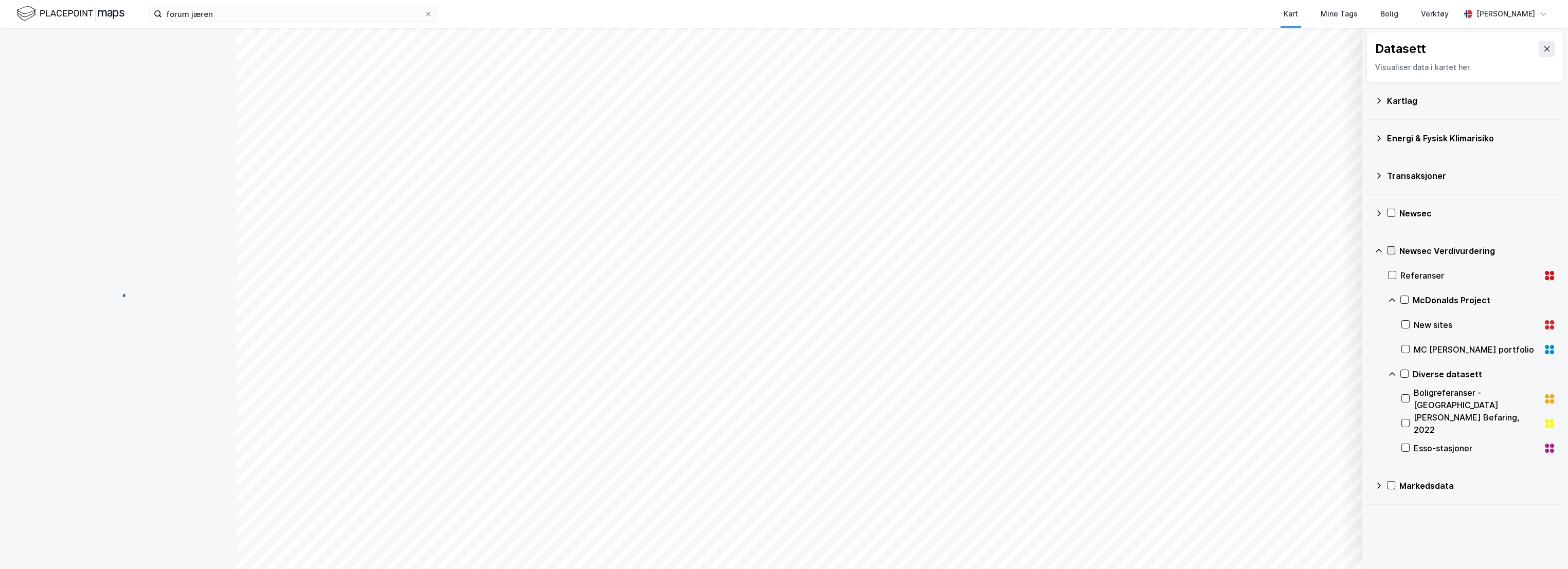
scroll to position [0, 0]
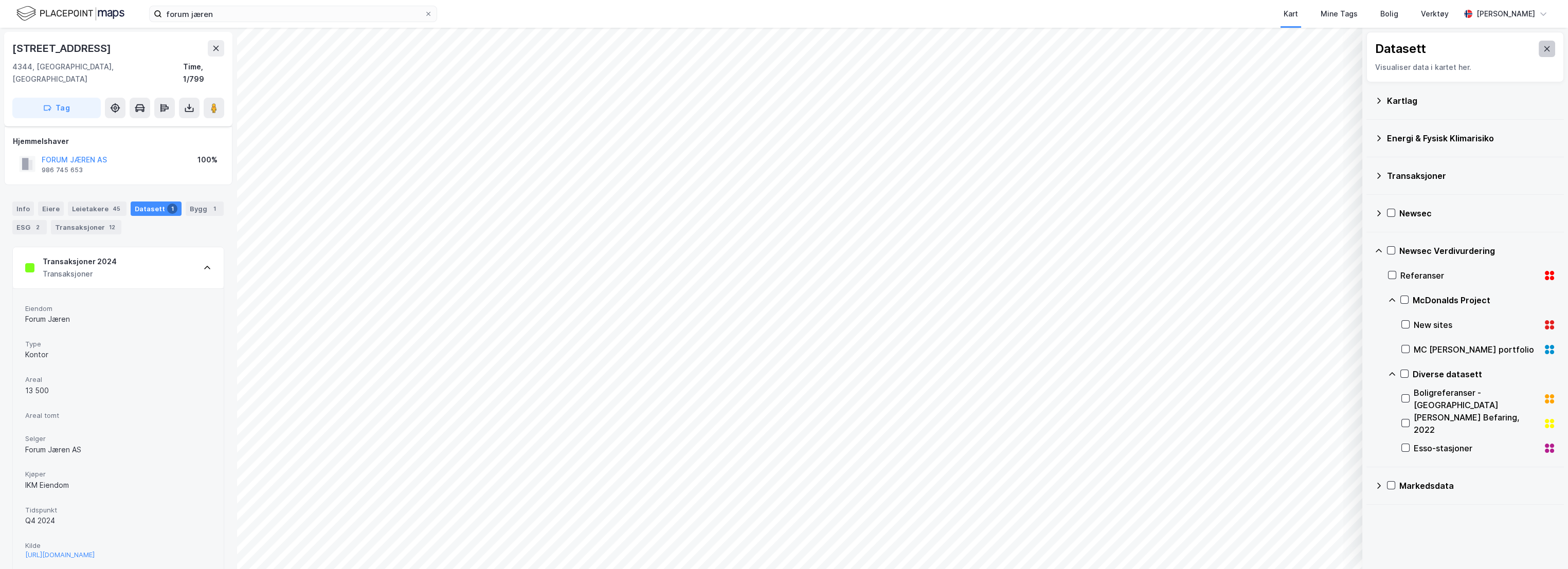
click at [1347, 51] on button at bounding box center [1547, 49] width 16 height 16
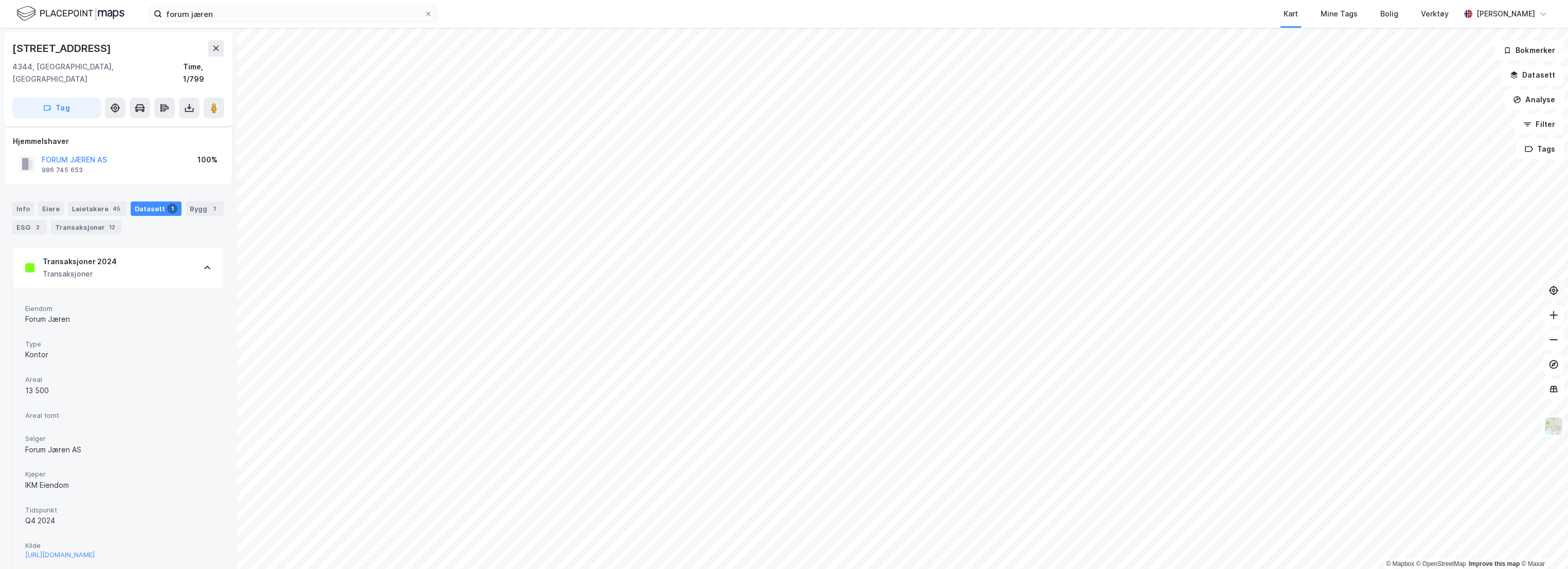
click at [1347, 291] on icon at bounding box center [1553, 290] width 10 height 10
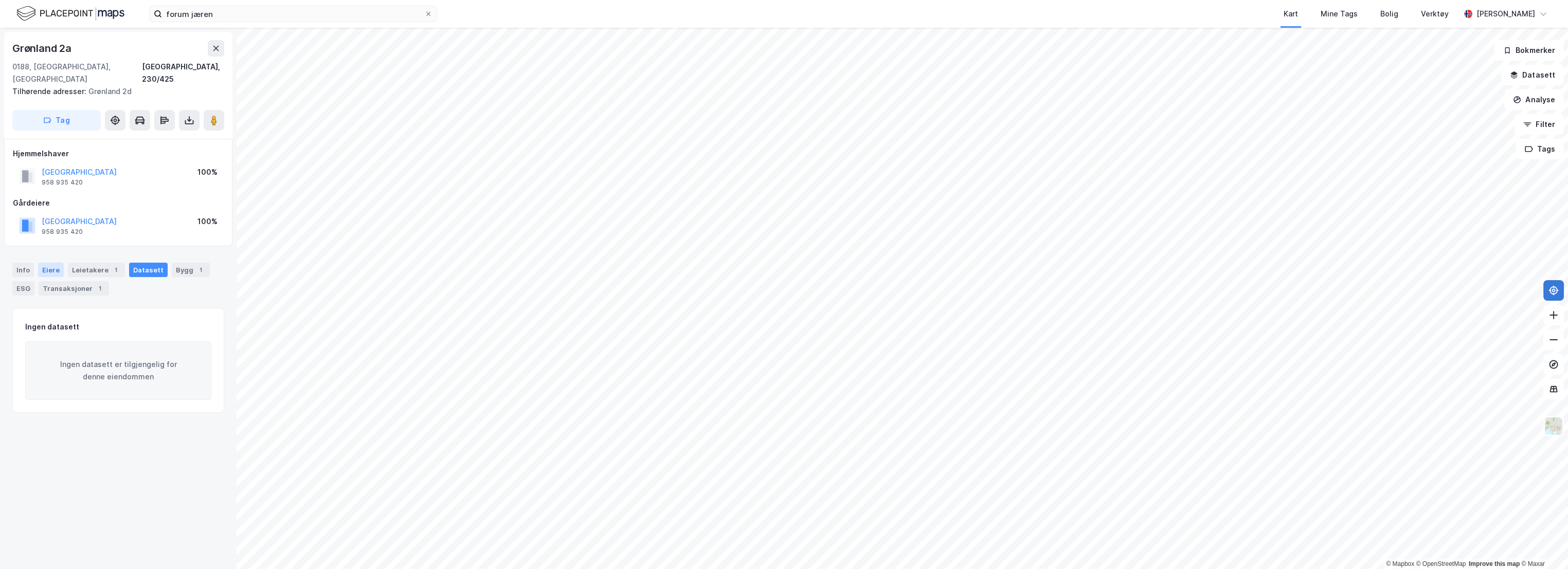
click at [42, 263] on div "Eiere" at bounding box center [51, 270] width 26 height 15
click at [91, 263] on div "Leietakere 1" at bounding box center [97, 270] width 57 height 15
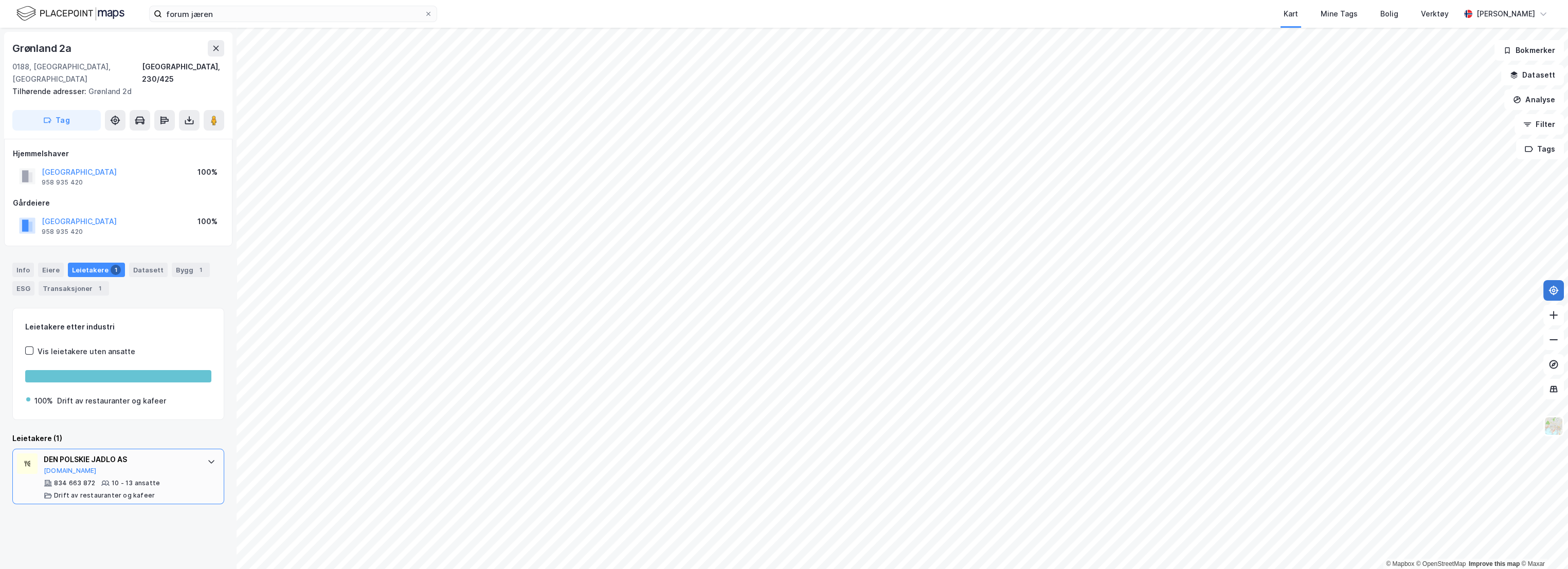
click at [167, 453] on div "DEN POLSKIE JADLO AS" at bounding box center [121, 459] width 153 height 12
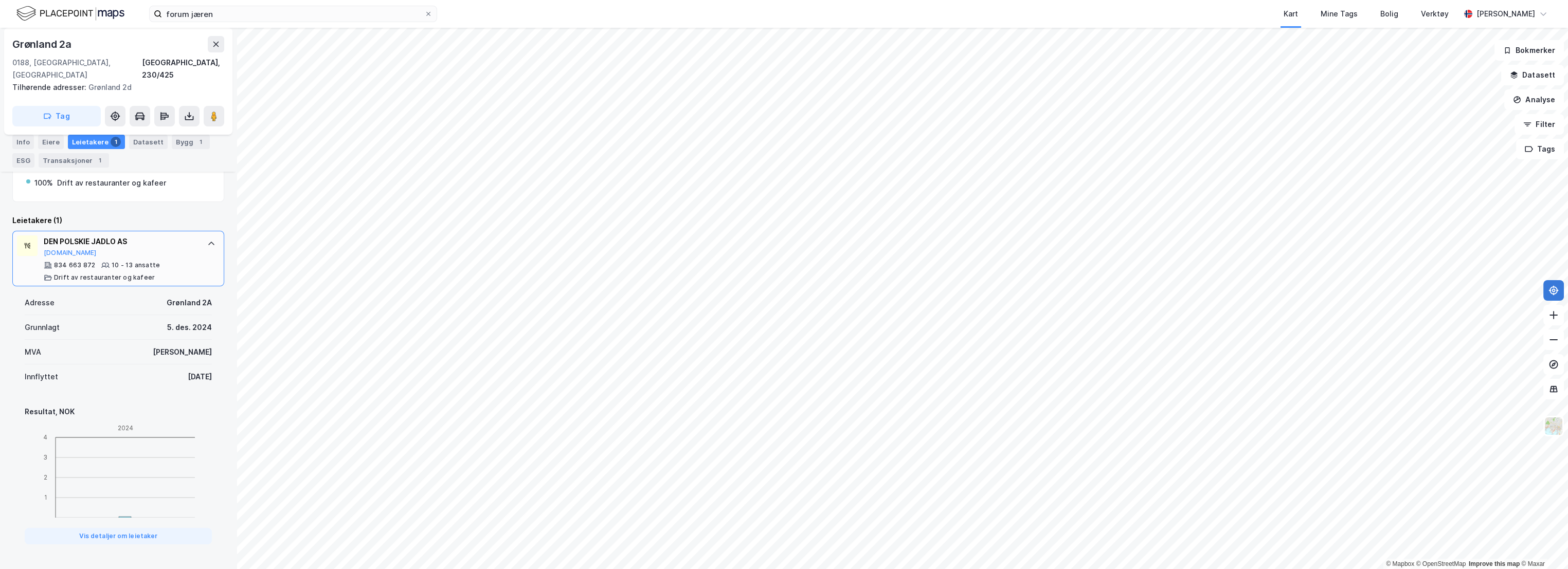
click at [150, 236] on div "DEN POLSKIE JADLO AS" at bounding box center [121, 242] width 153 height 12
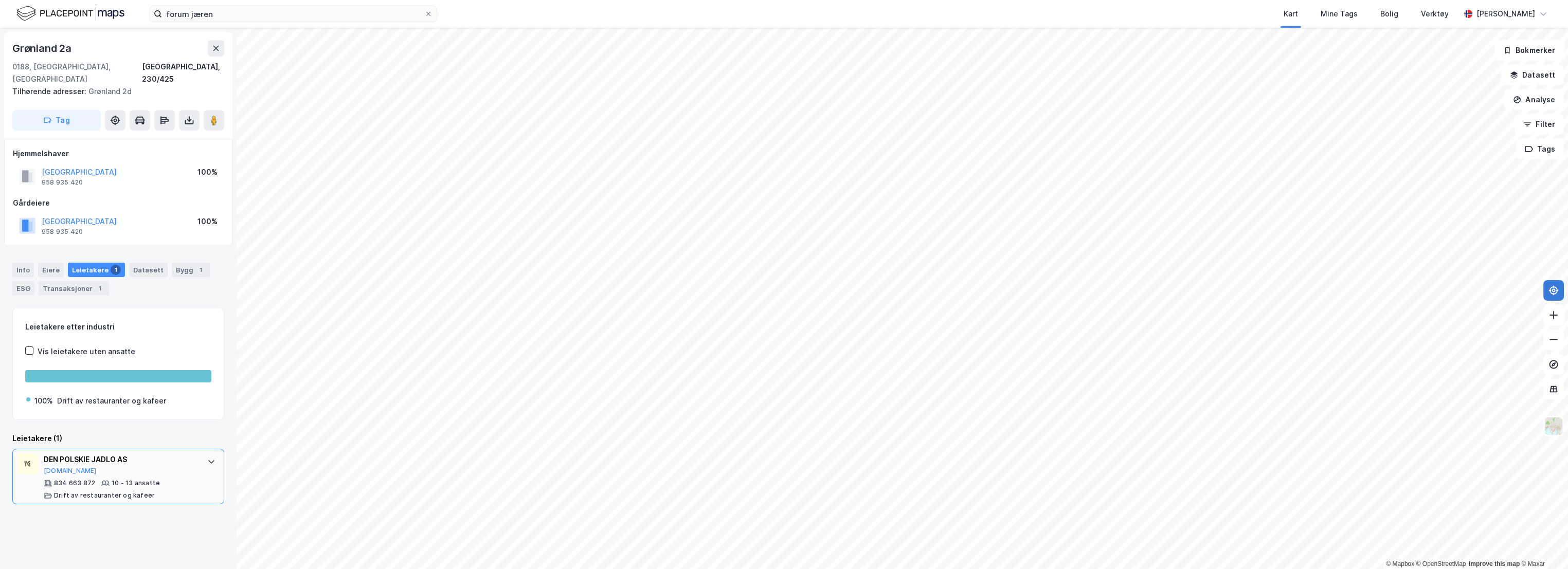
click at [176, 453] on div "DEN POLSKIE JADLO AS" at bounding box center [121, 459] width 153 height 12
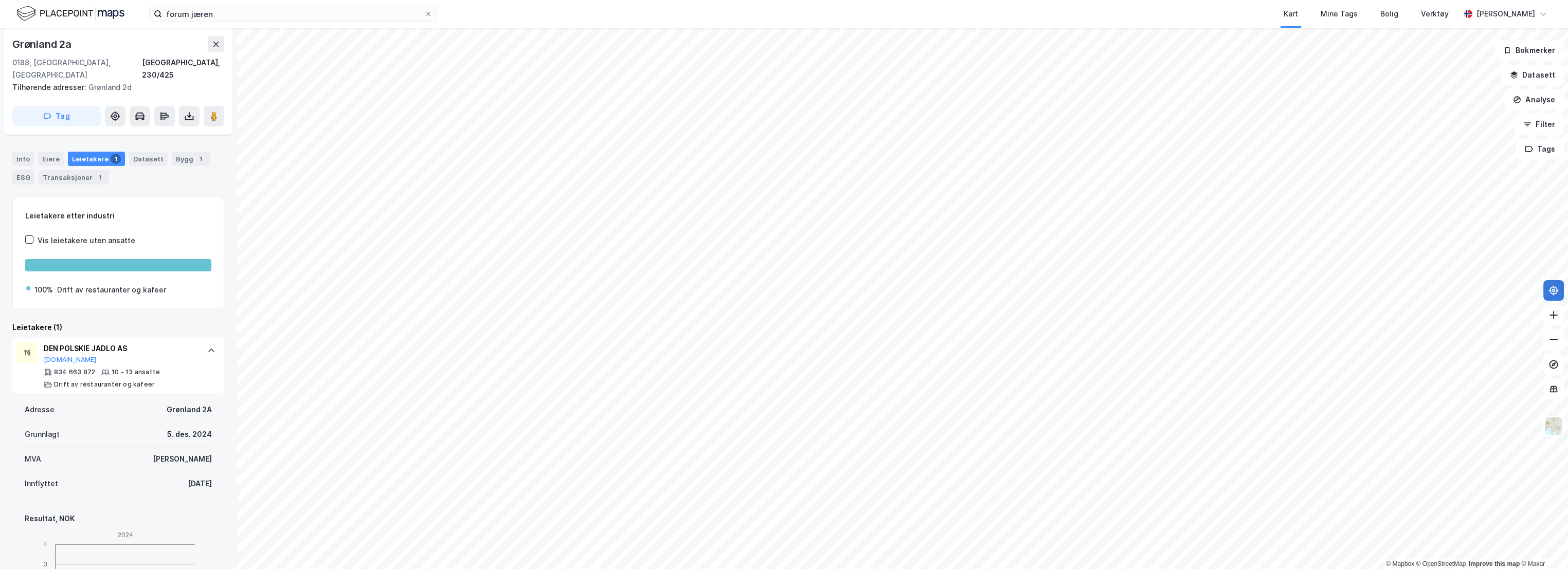
scroll to position [114, 0]
click at [174, 340] on div "DEN POLSKIE JADLO AS" at bounding box center [121, 346] width 153 height 12
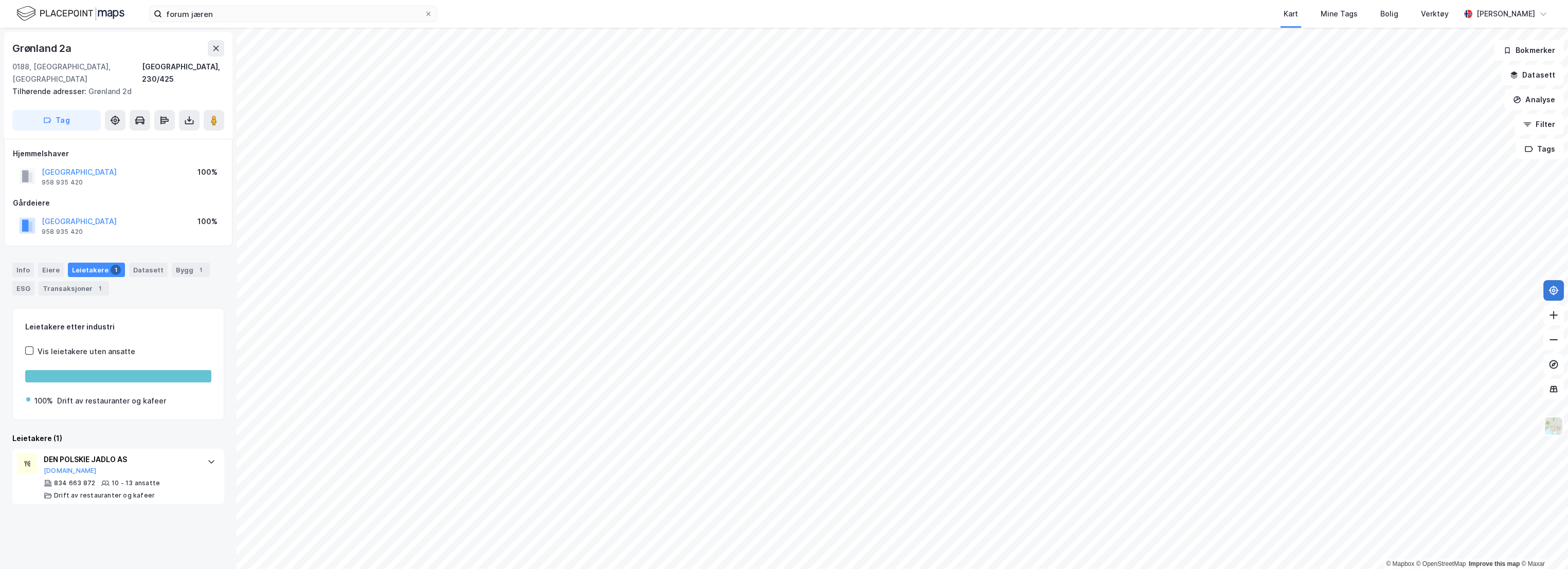
click at [170, 419] on div "Leietakere etter industri Vis leietakere uten ansatte 100% Drift av restaurante…" at bounding box center [118, 406] width 212 height 197
click at [208, 110] on button at bounding box center [214, 120] width 21 height 21
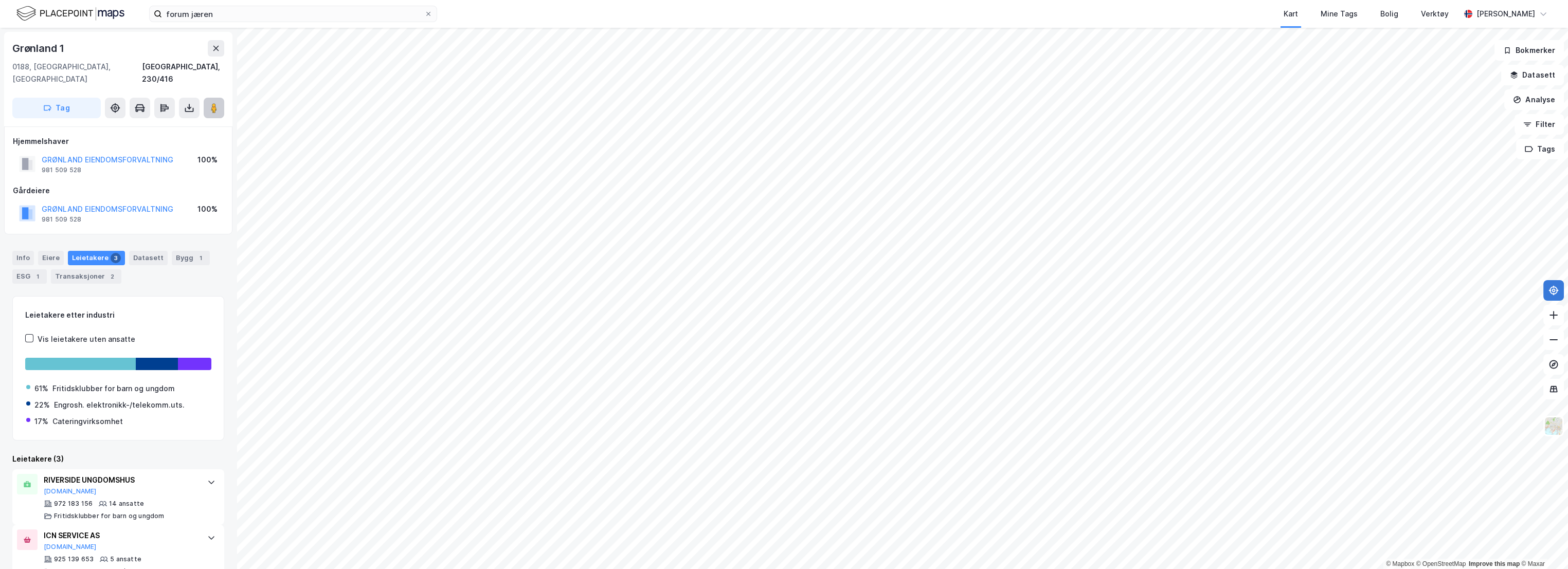
click at [214, 102] on button at bounding box center [214, 108] width 21 height 21
